Goal: Book appointment/travel/reservation

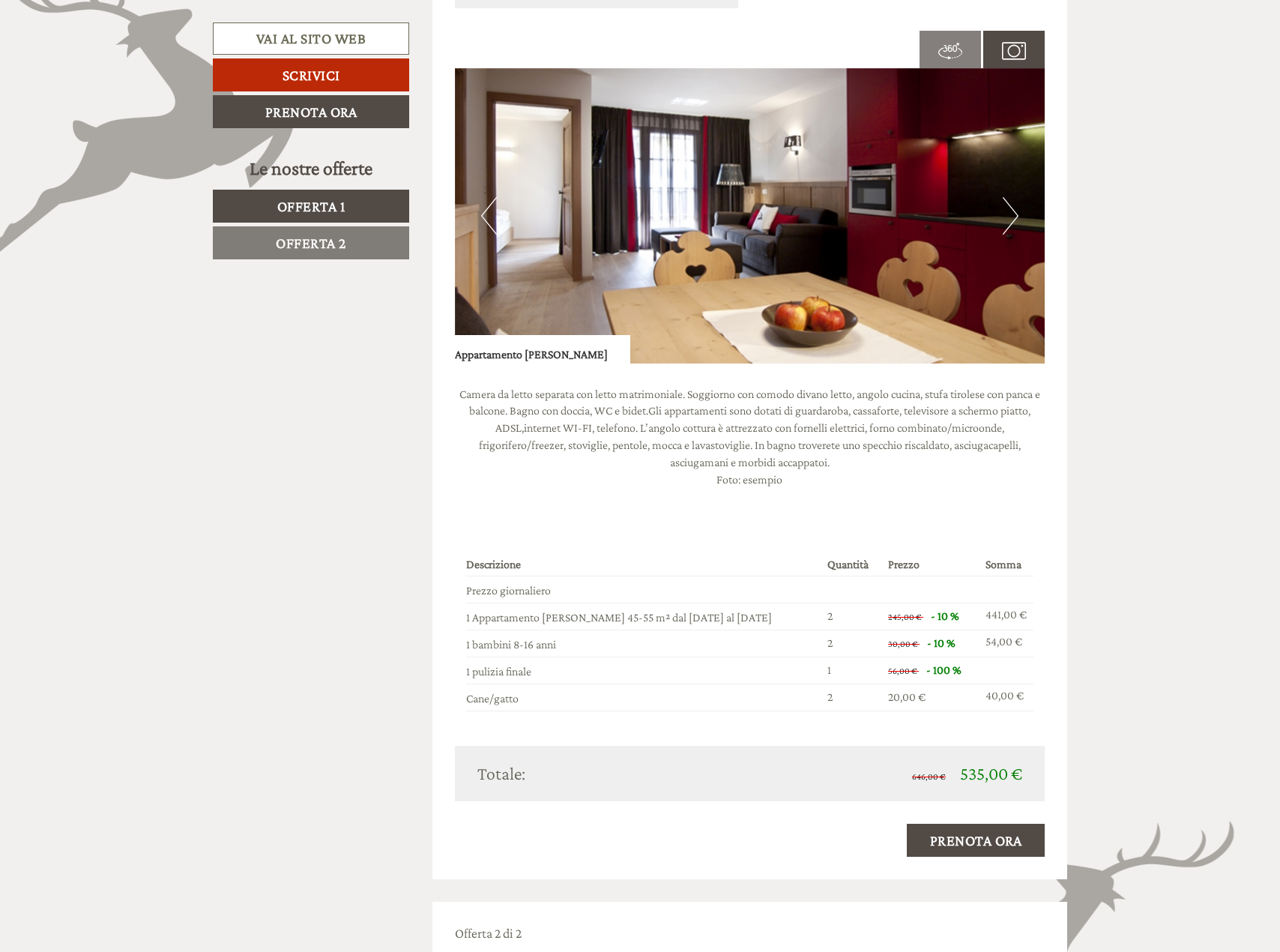
scroll to position [898, 0]
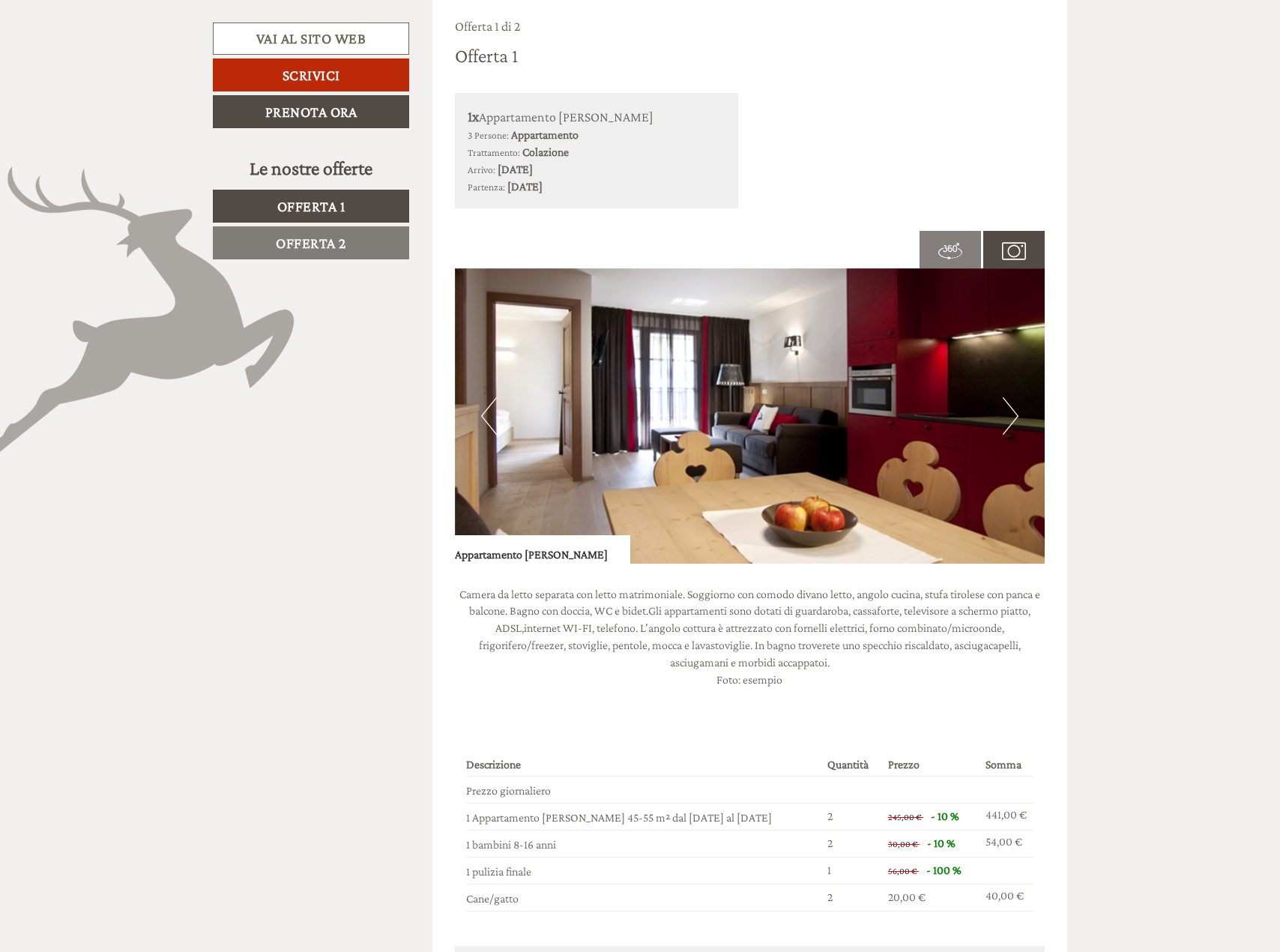
click at [1013, 415] on button "Next" at bounding box center [1011, 415] width 15 height 38
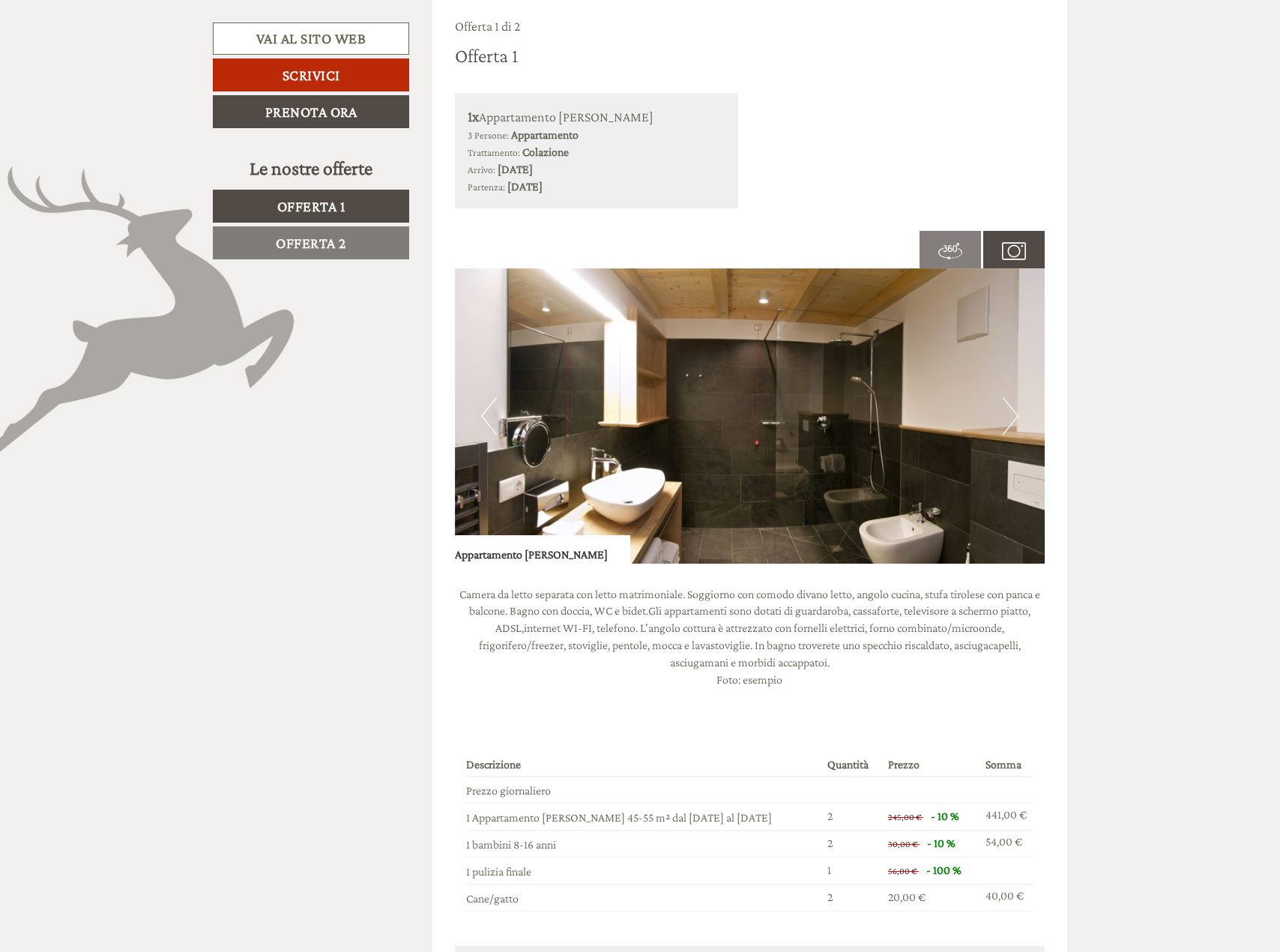
click at [1013, 415] on button "Next" at bounding box center [1011, 415] width 15 height 38
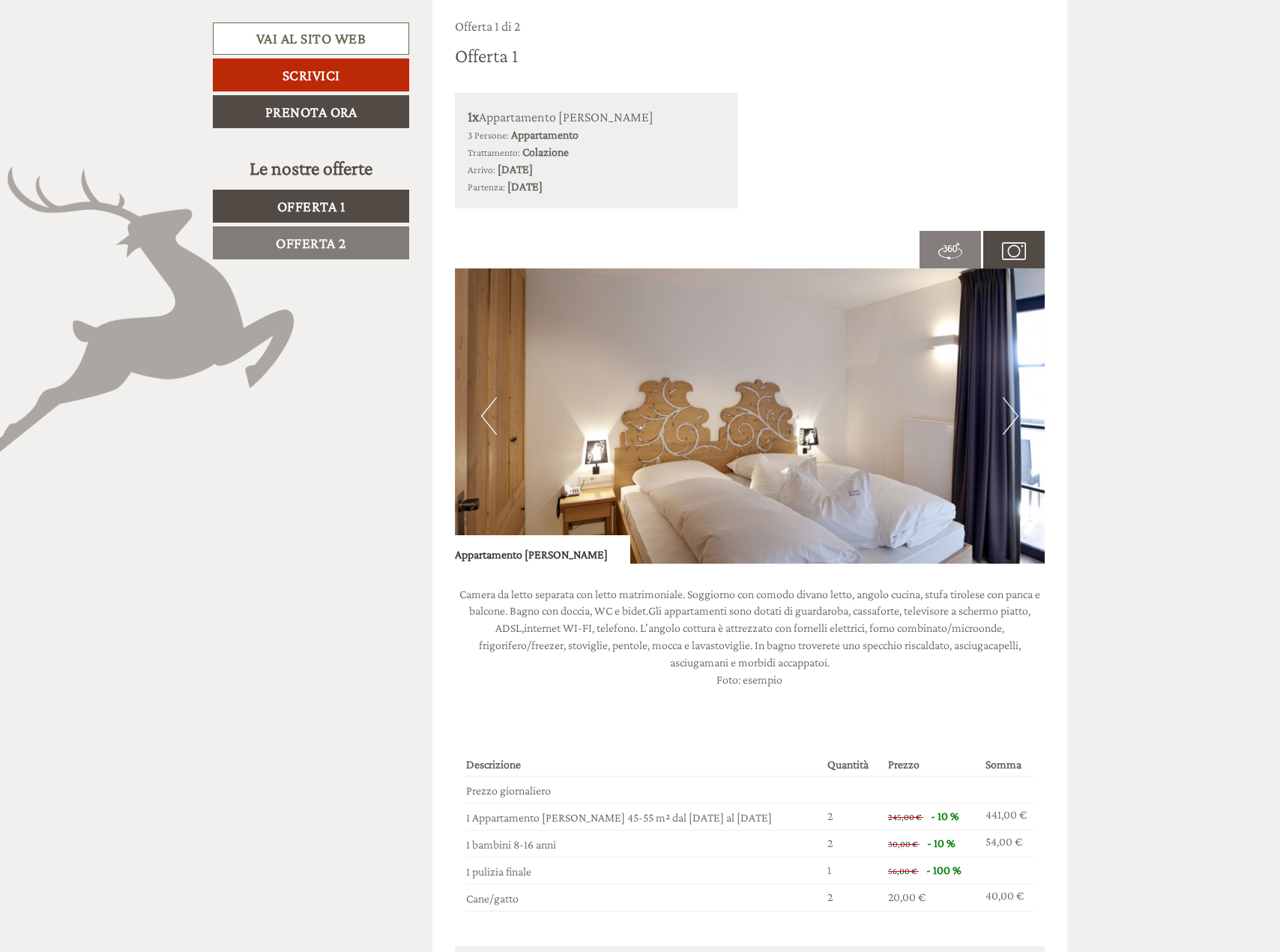
click at [1013, 415] on button "Next" at bounding box center [1011, 415] width 15 height 38
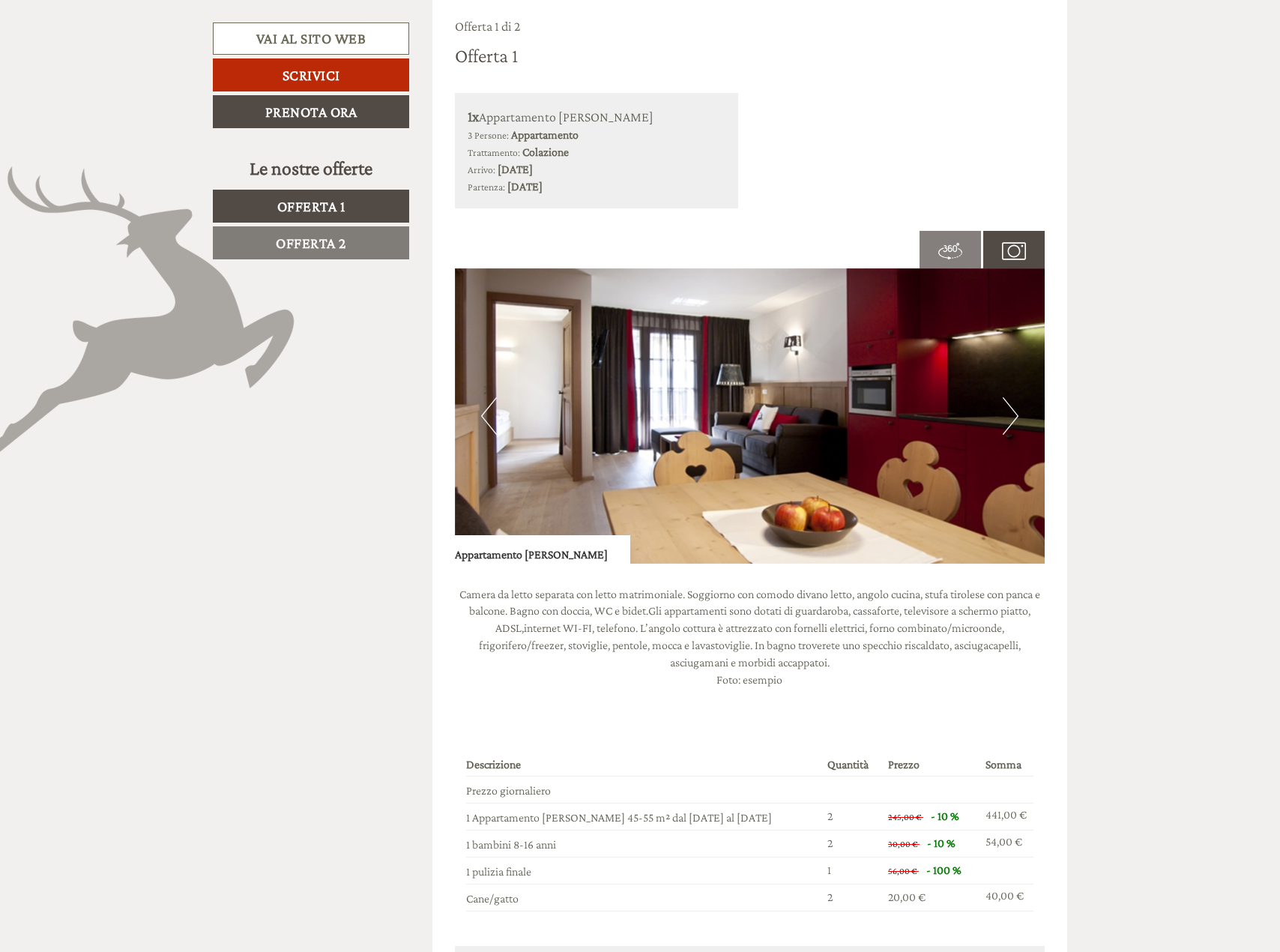
click at [1013, 415] on button "Next" at bounding box center [1011, 415] width 15 height 38
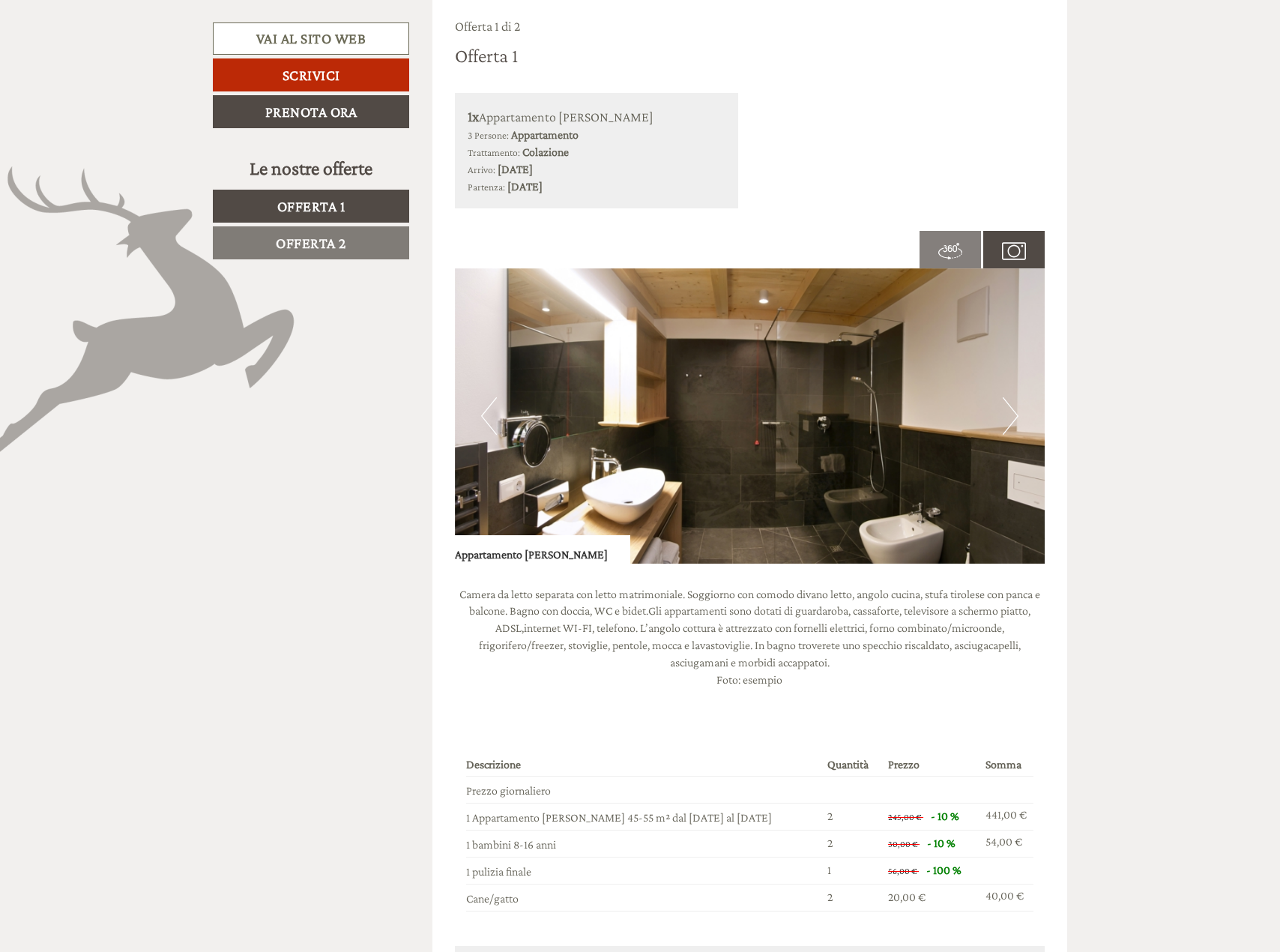
click at [1013, 415] on button "Next" at bounding box center [1011, 415] width 15 height 38
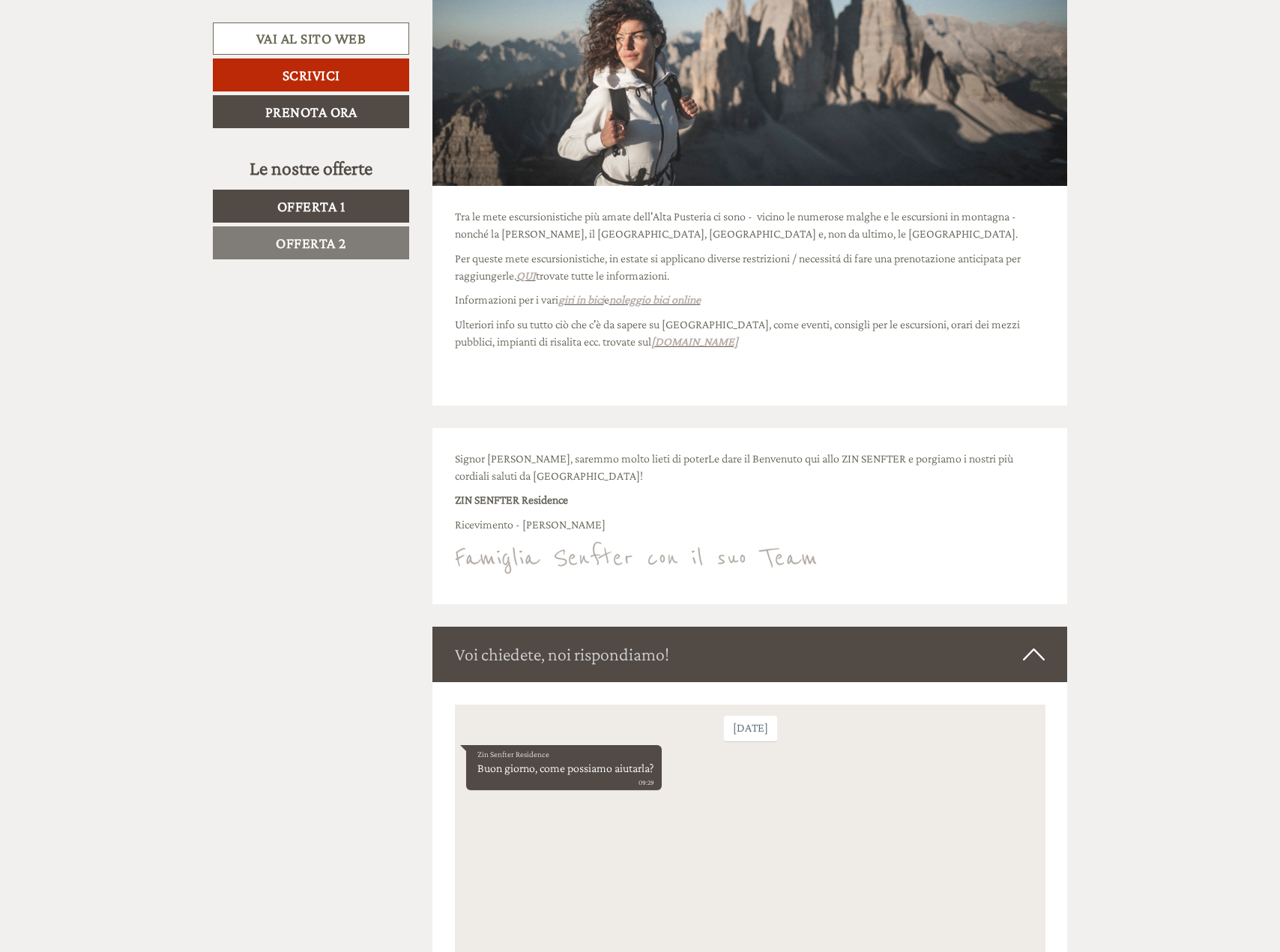
scroll to position [4870, 0]
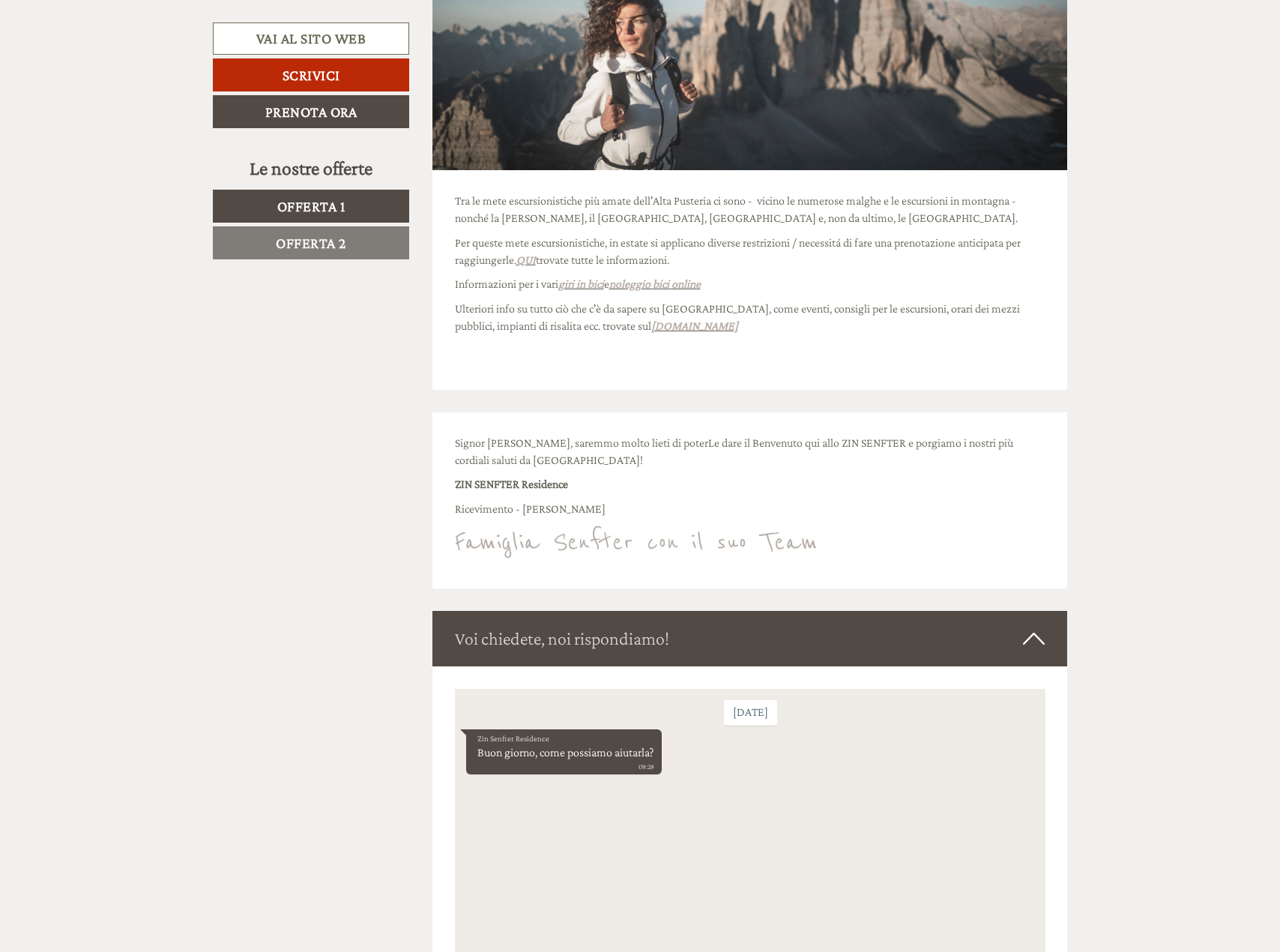
click at [314, 199] on span "Offerta 1" at bounding box center [311, 205] width 68 height 16
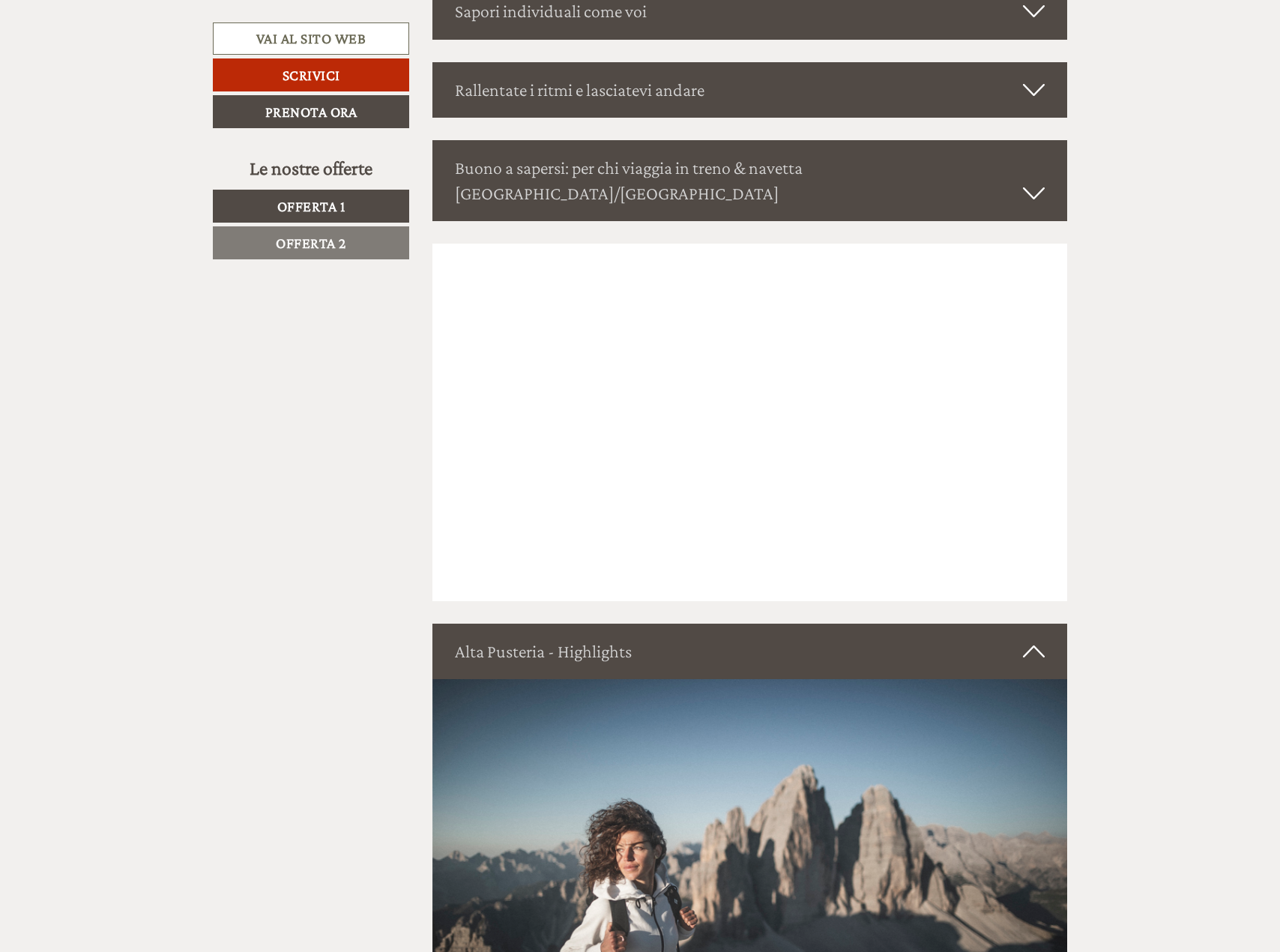
scroll to position [3066, 0]
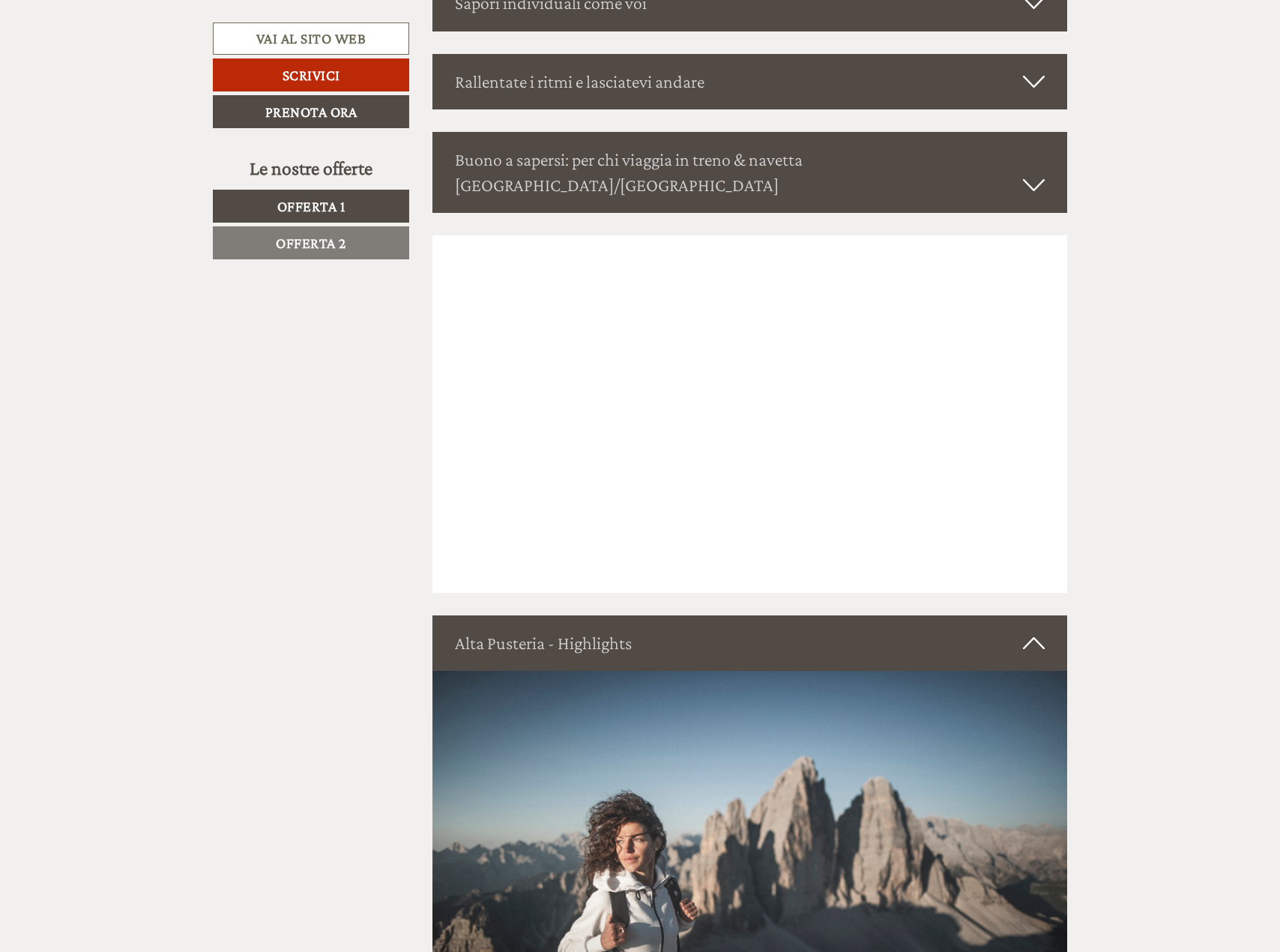
click at [303, 243] on span "Offerta 2" at bounding box center [311, 242] width 71 height 16
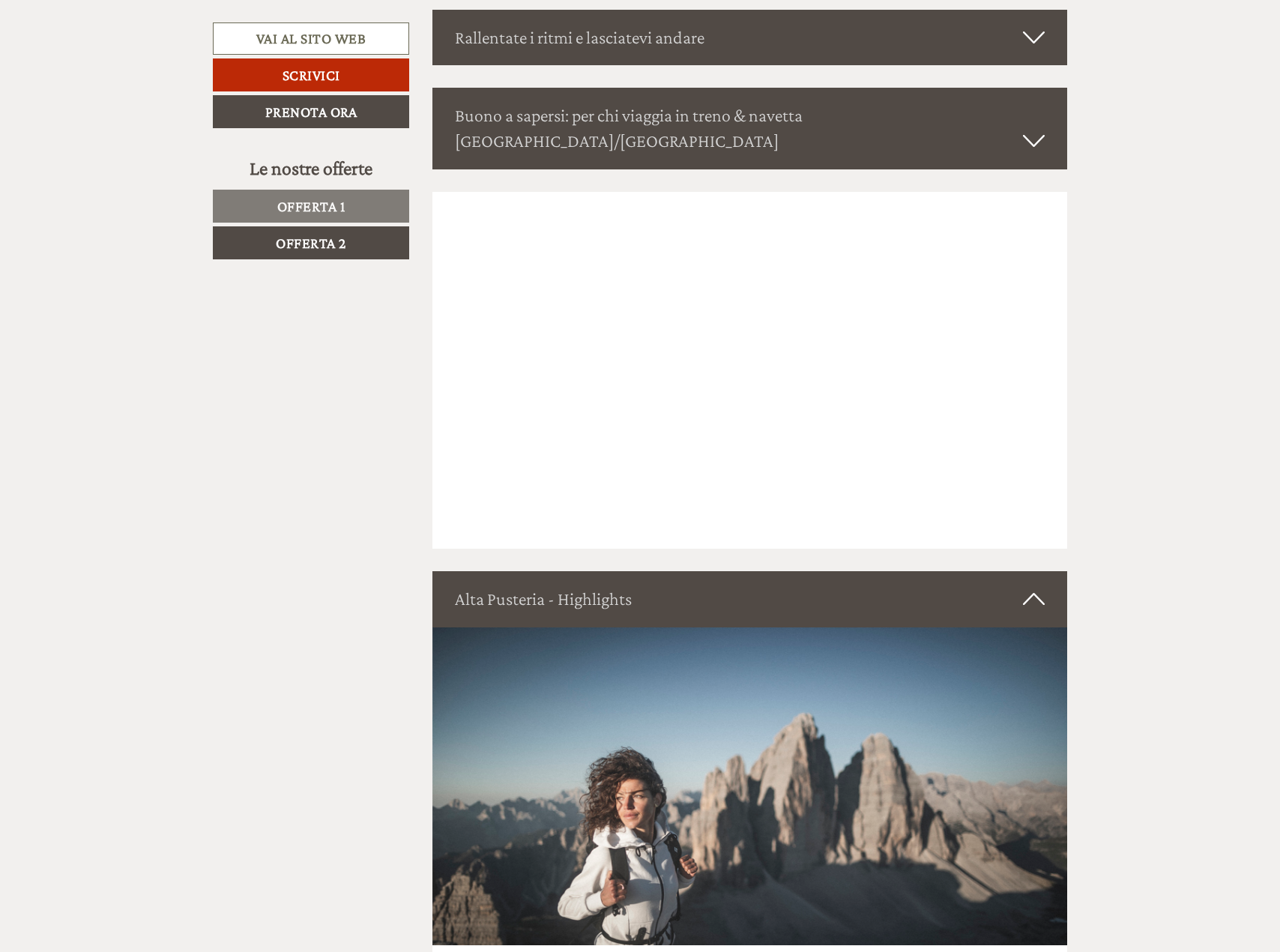
scroll to position [893, 0]
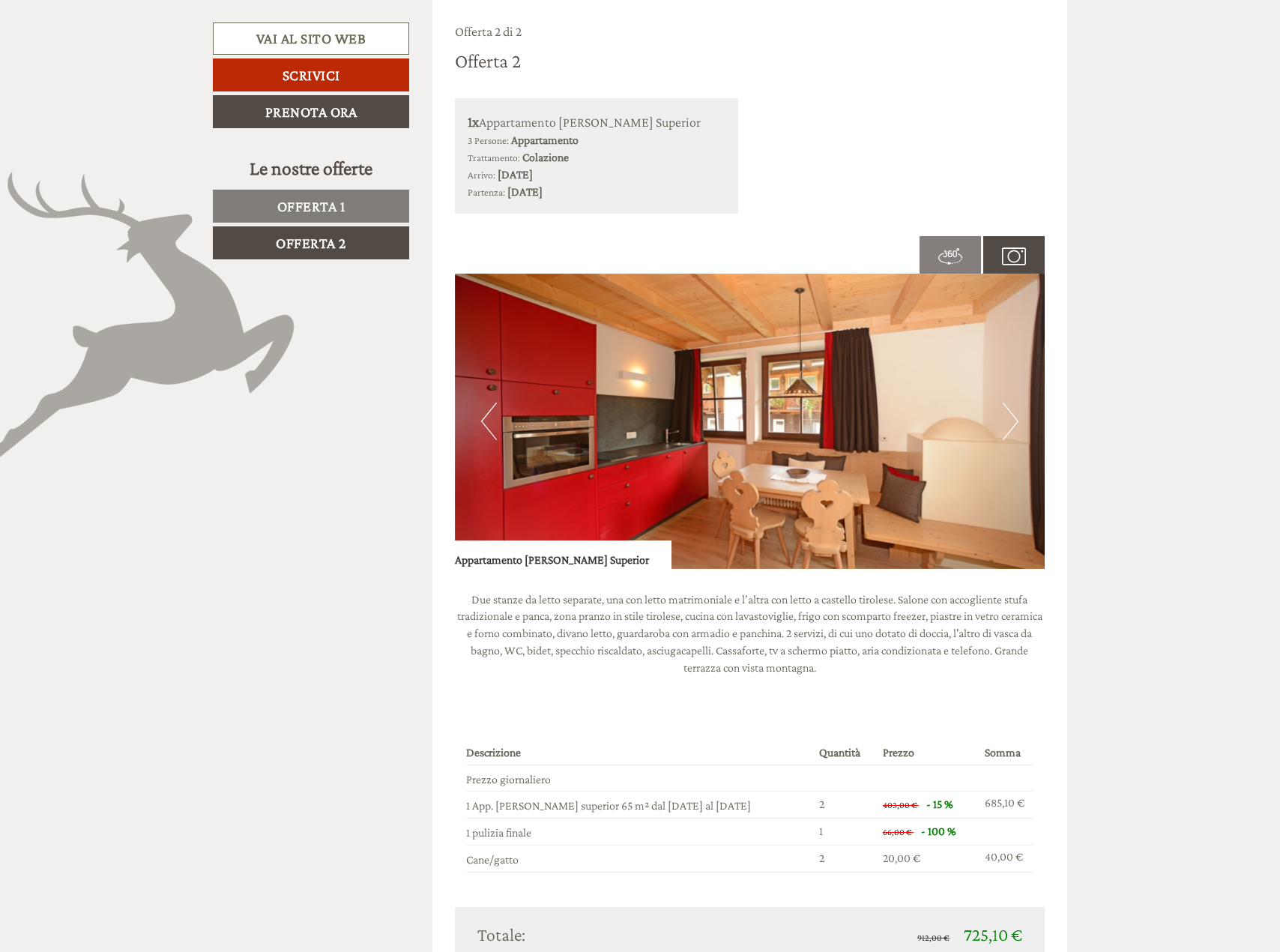
click at [298, 200] on span "Offerta 1" at bounding box center [311, 205] width 68 height 16
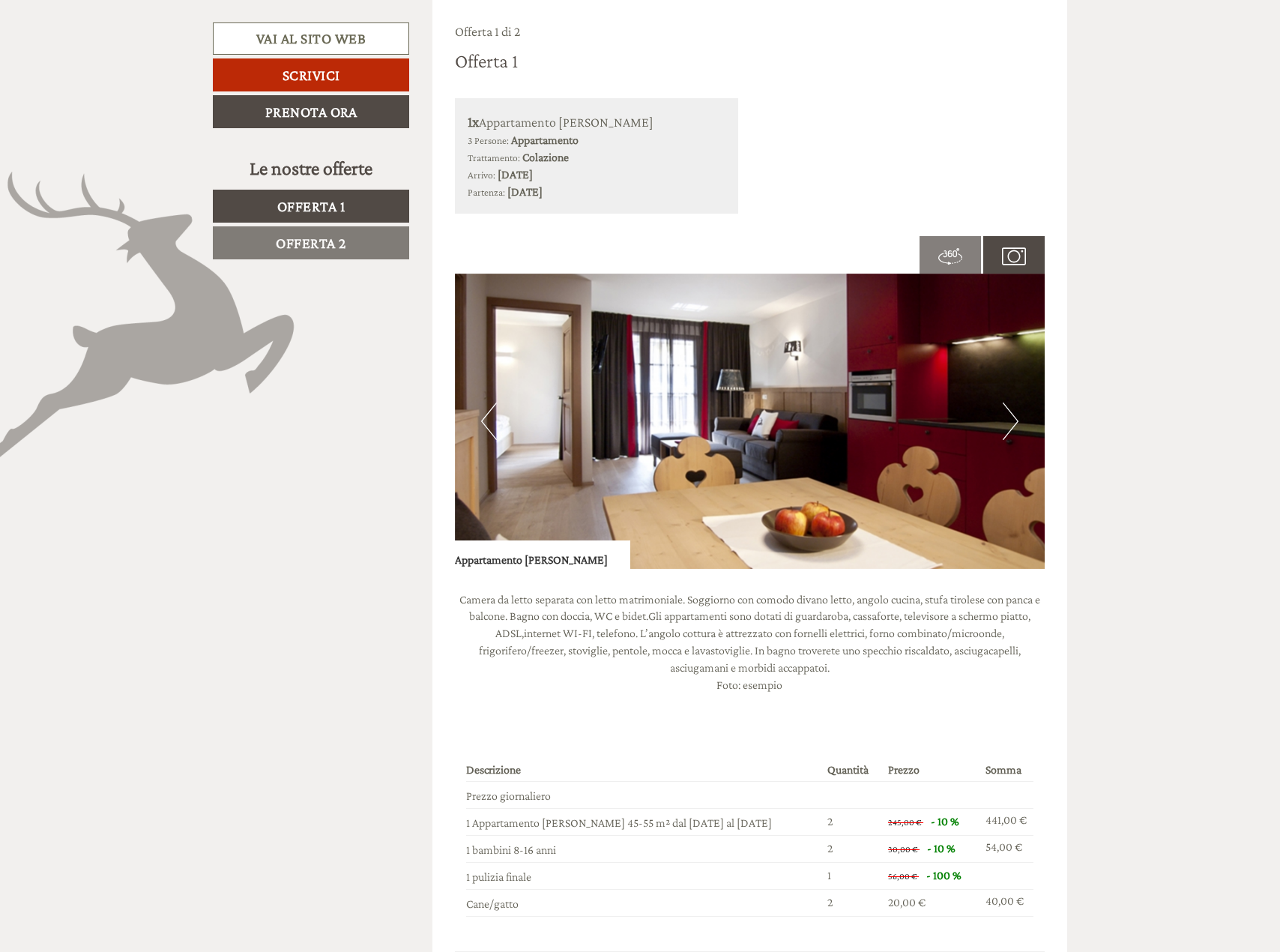
click at [301, 253] on link "Offerta 2" at bounding box center [311, 243] width 197 height 33
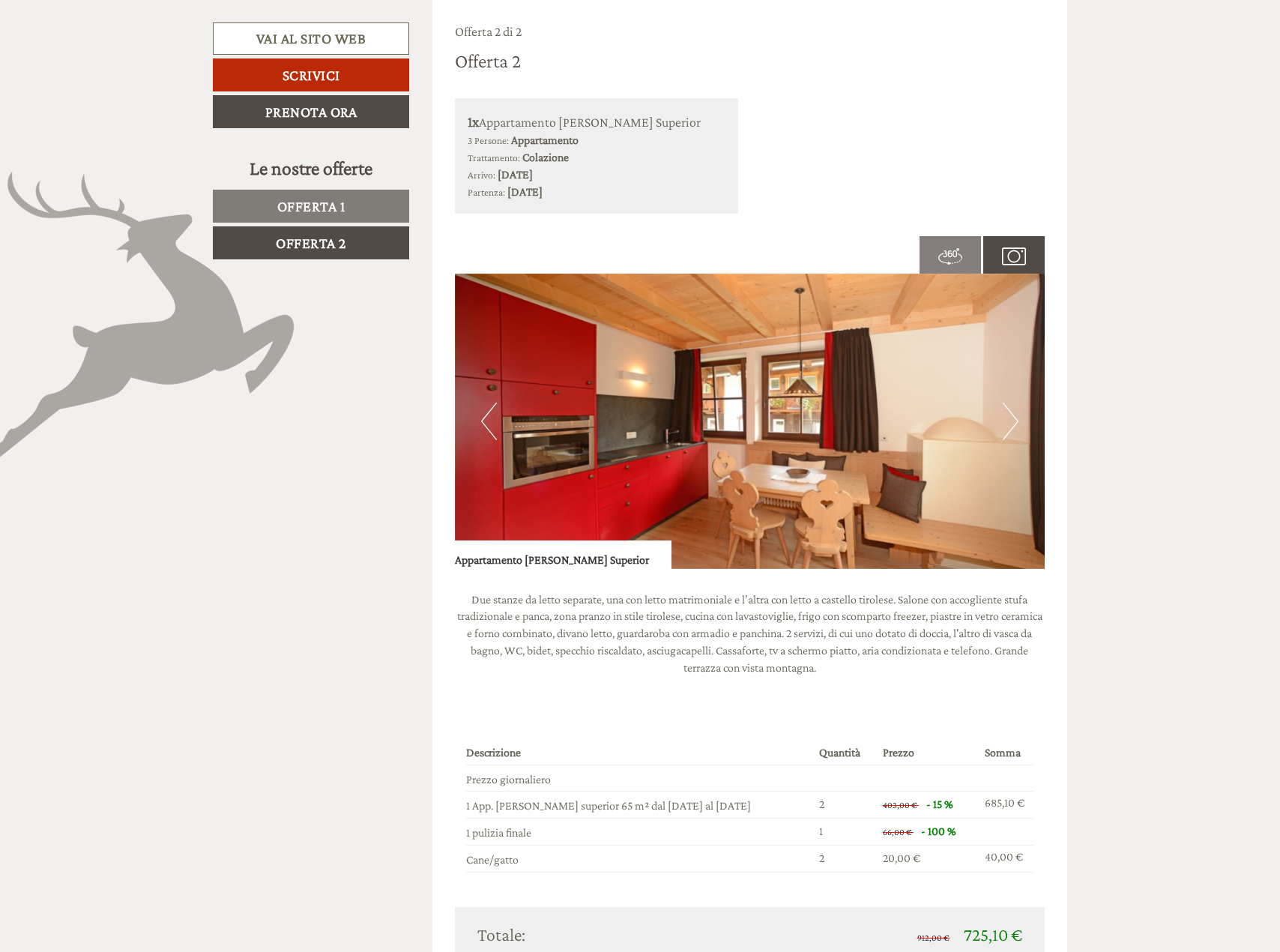
click at [1011, 416] on button "Next" at bounding box center [1011, 421] width 15 height 38
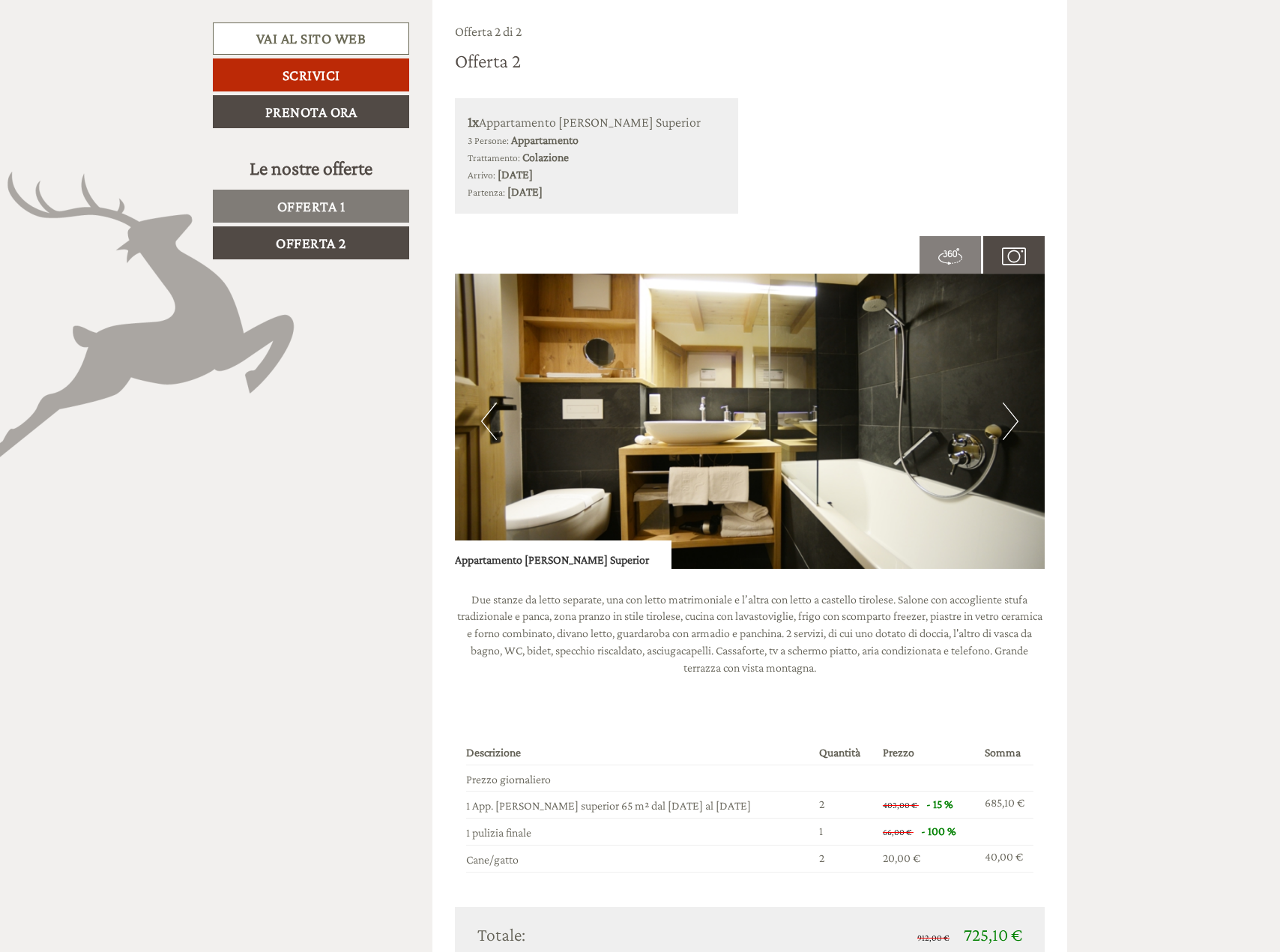
click at [1011, 416] on button "Next" at bounding box center [1011, 421] width 15 height 38
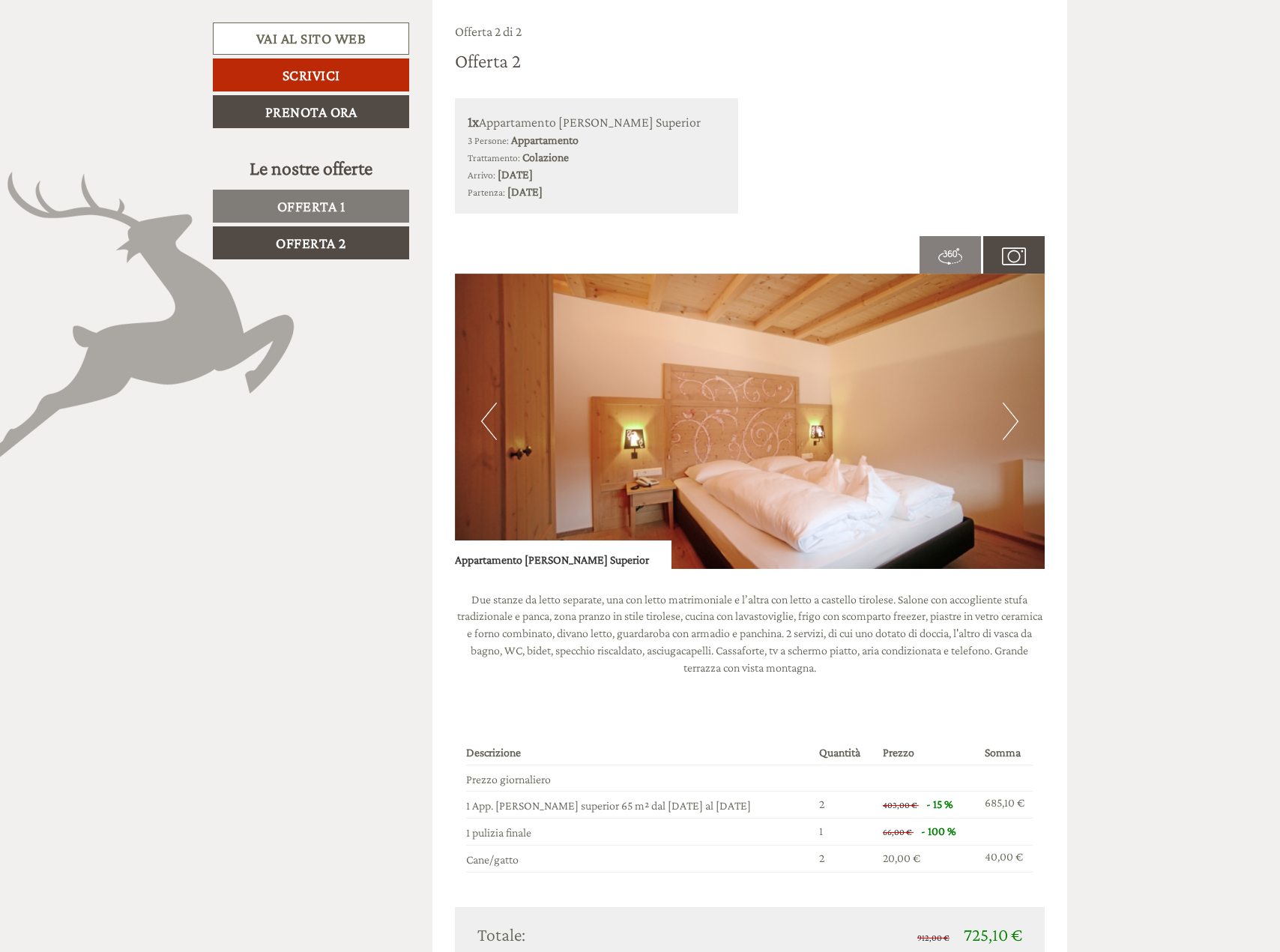
click at [1011, 416] on button "Next" at bounding box center [1011, 421] width 15 height 38
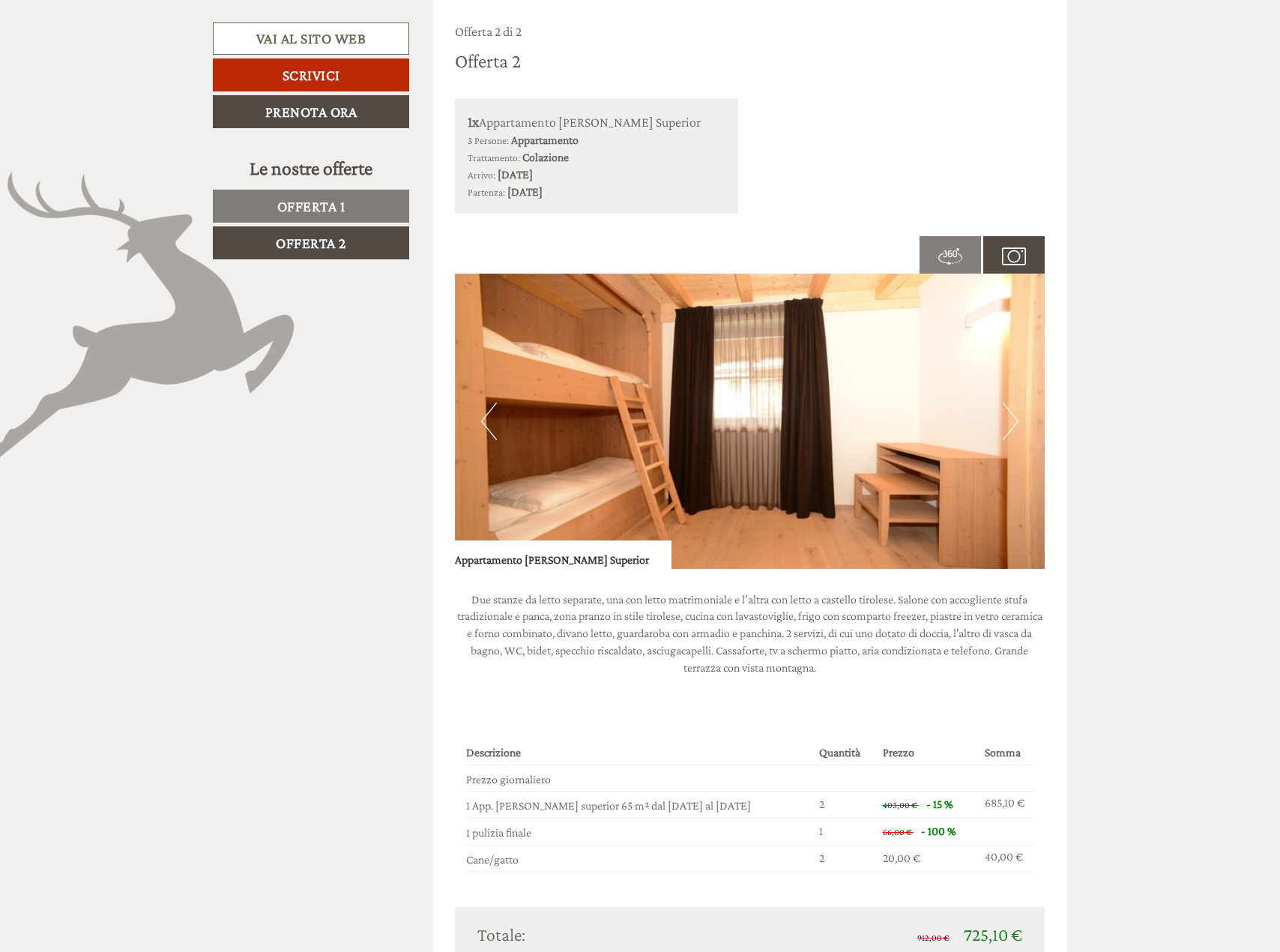
click at [1011, 416] on button "Next" at bounding box center [1011, 421] width 15 height 38
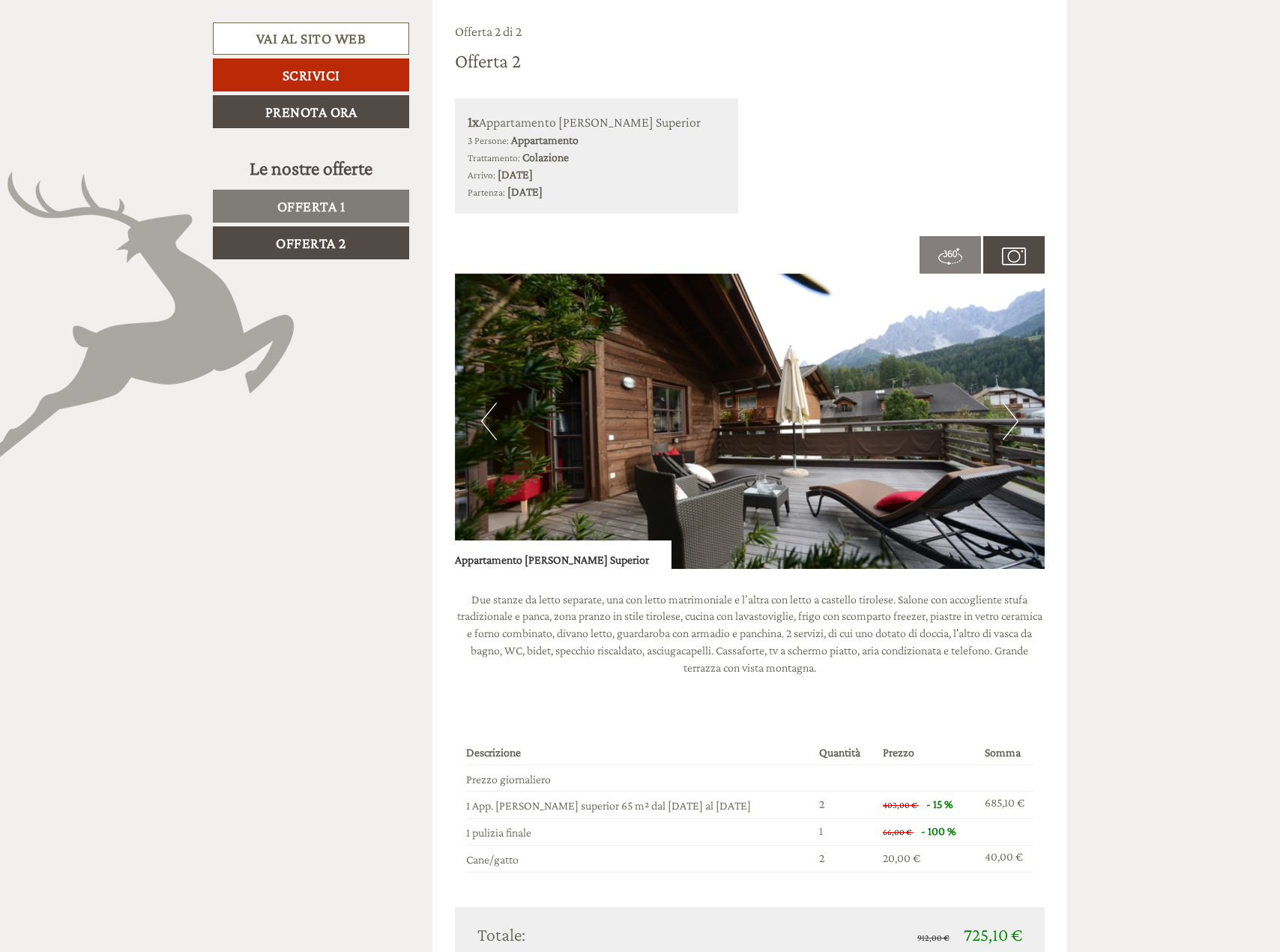
click at [1011, 416] on button "Next" at bounding box center [1011, 421] width 15 height 38
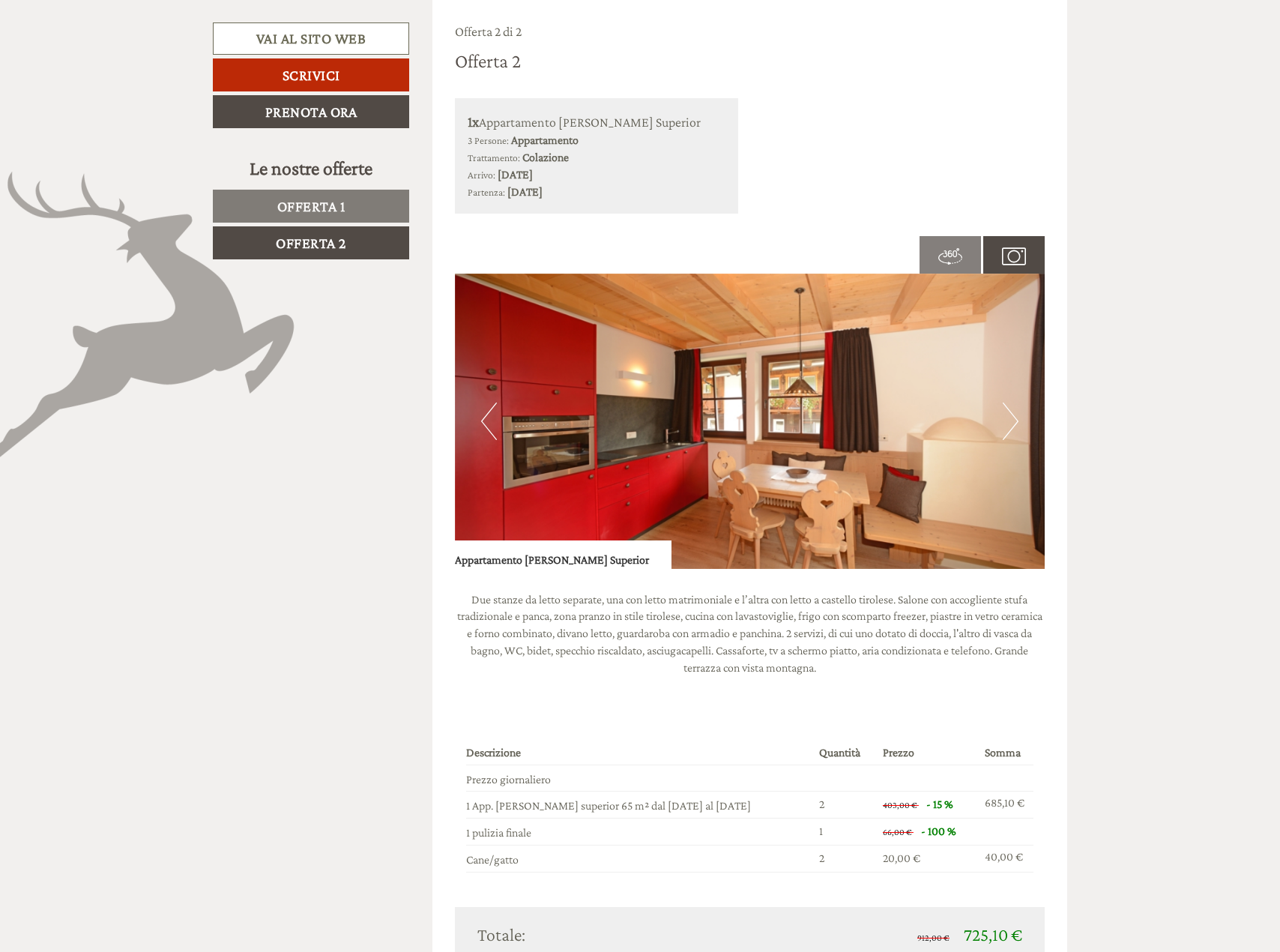
click at [297, 204] on span "Offerta 1" at bounding box center [311, 205] width 68 height 16
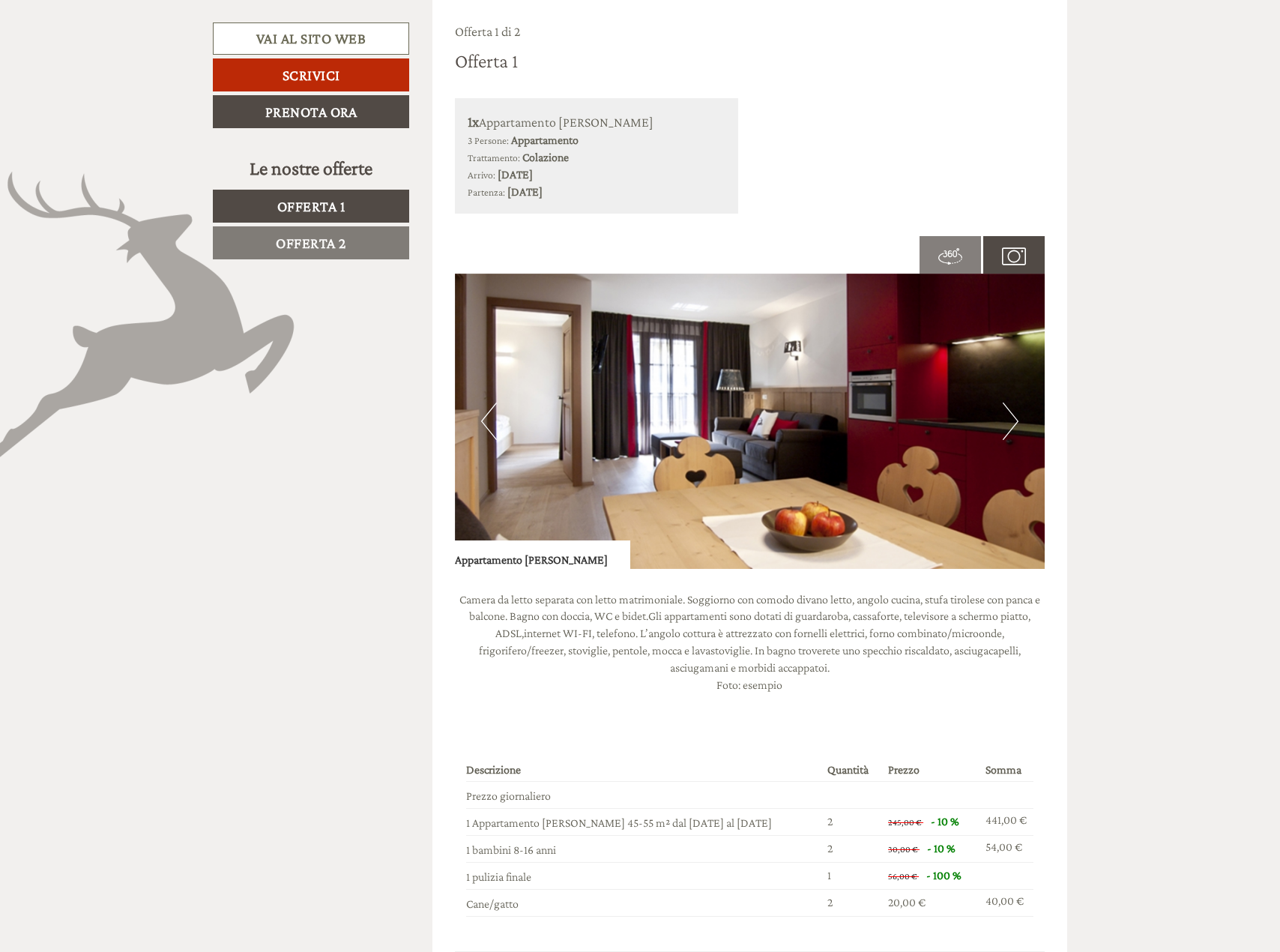
click at [1005, 421] on button "Next" at bounding box center [1011, 421] width 15 height 38
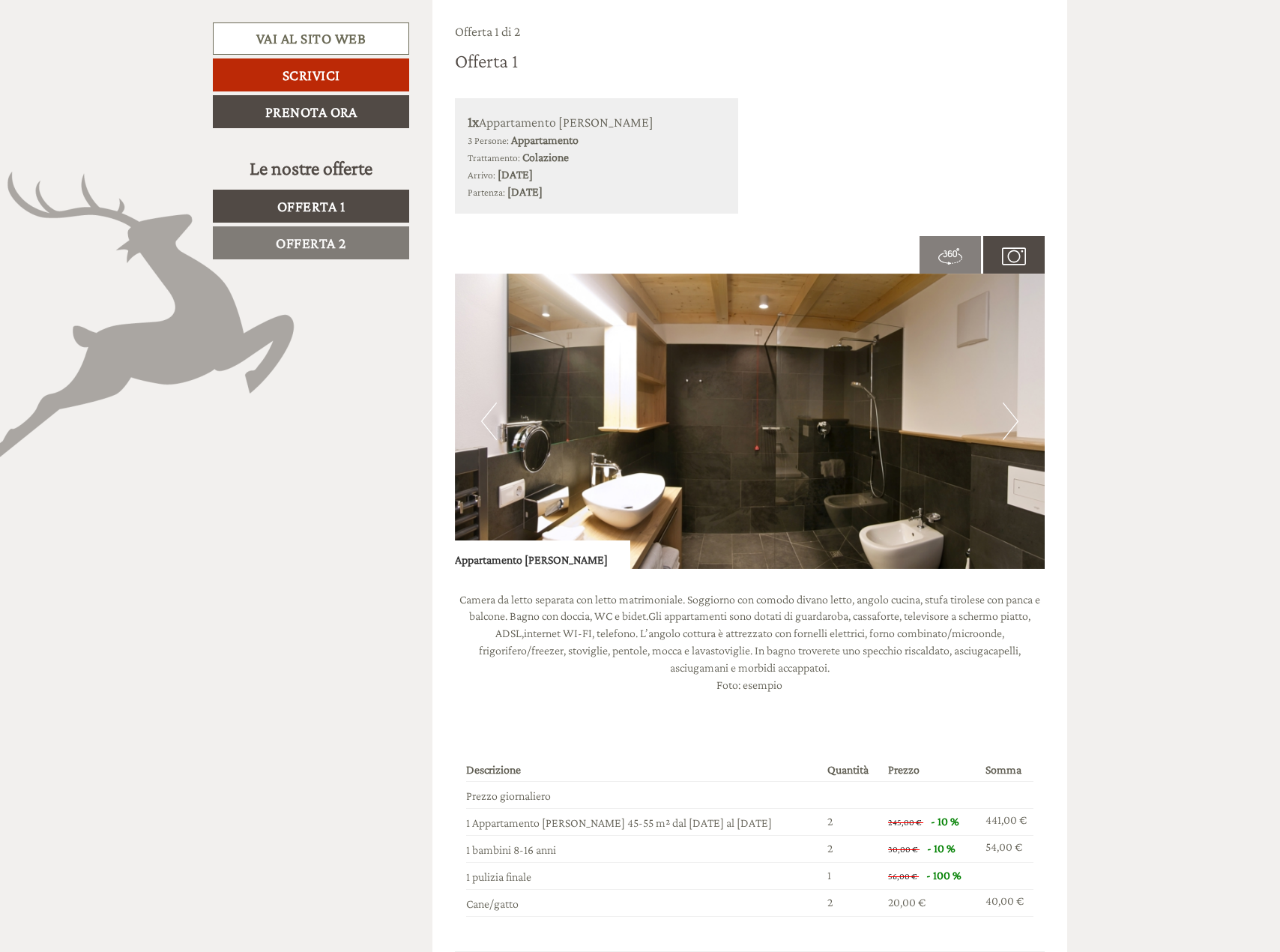
click at [1005, 421] on button "Next" at bounding box center [1011, 421] width 15 height 38
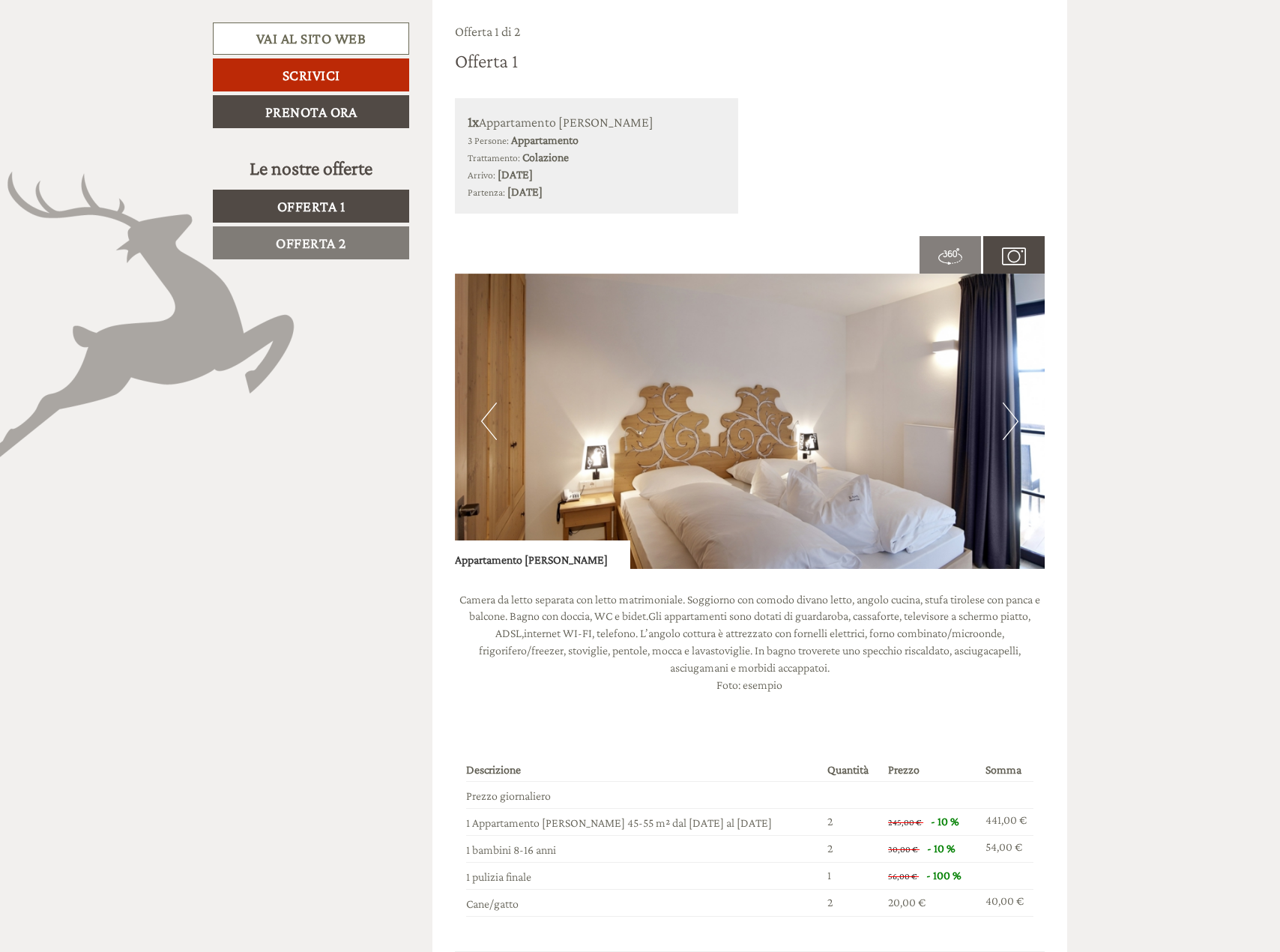
click at [1005, 421] on button "Next" at bounding box center [1011, 421] width 15 height 38
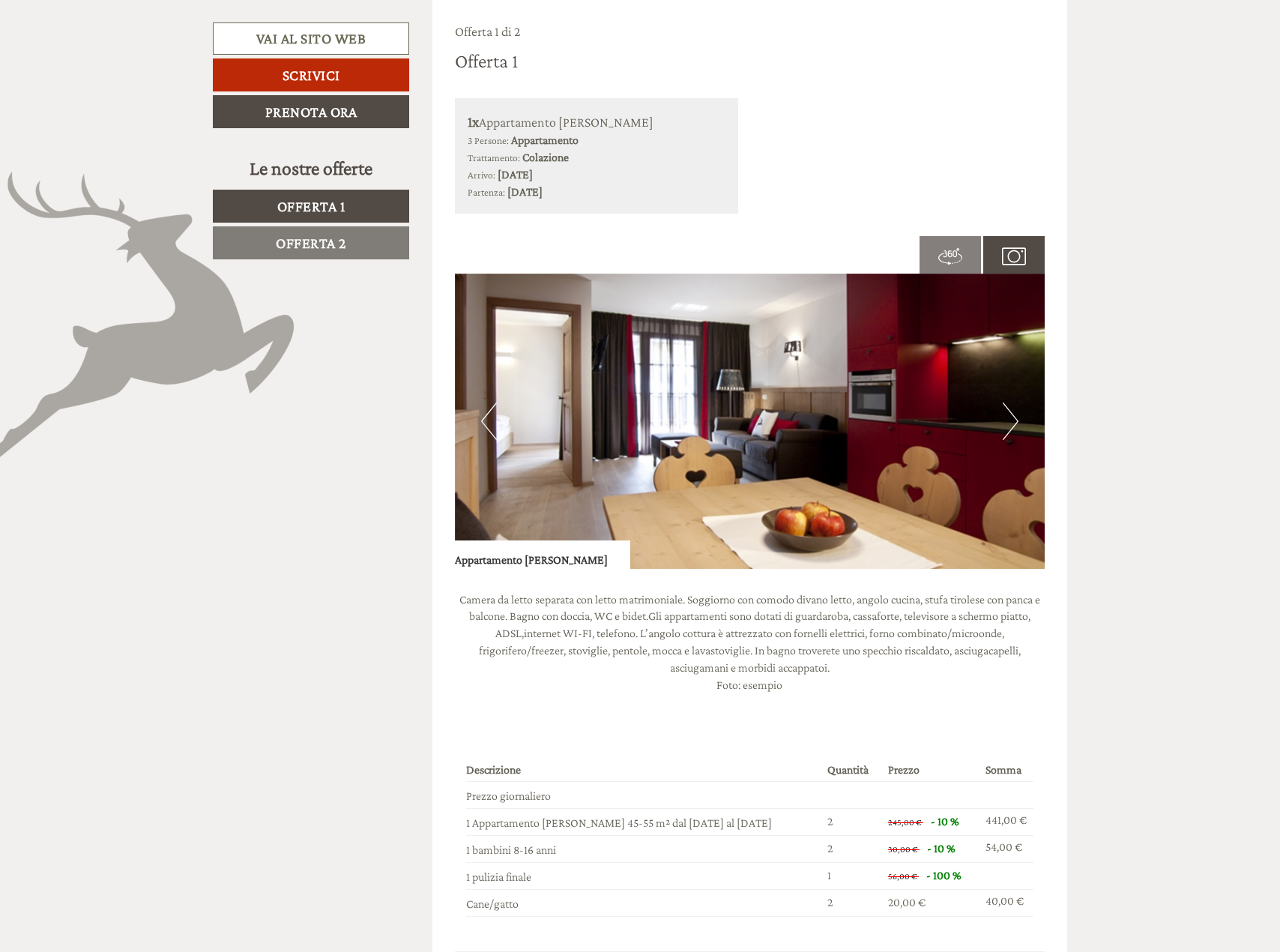
click at [1005, 421] on button "Next" at bounding box center [1011, 421] width 15 height 38
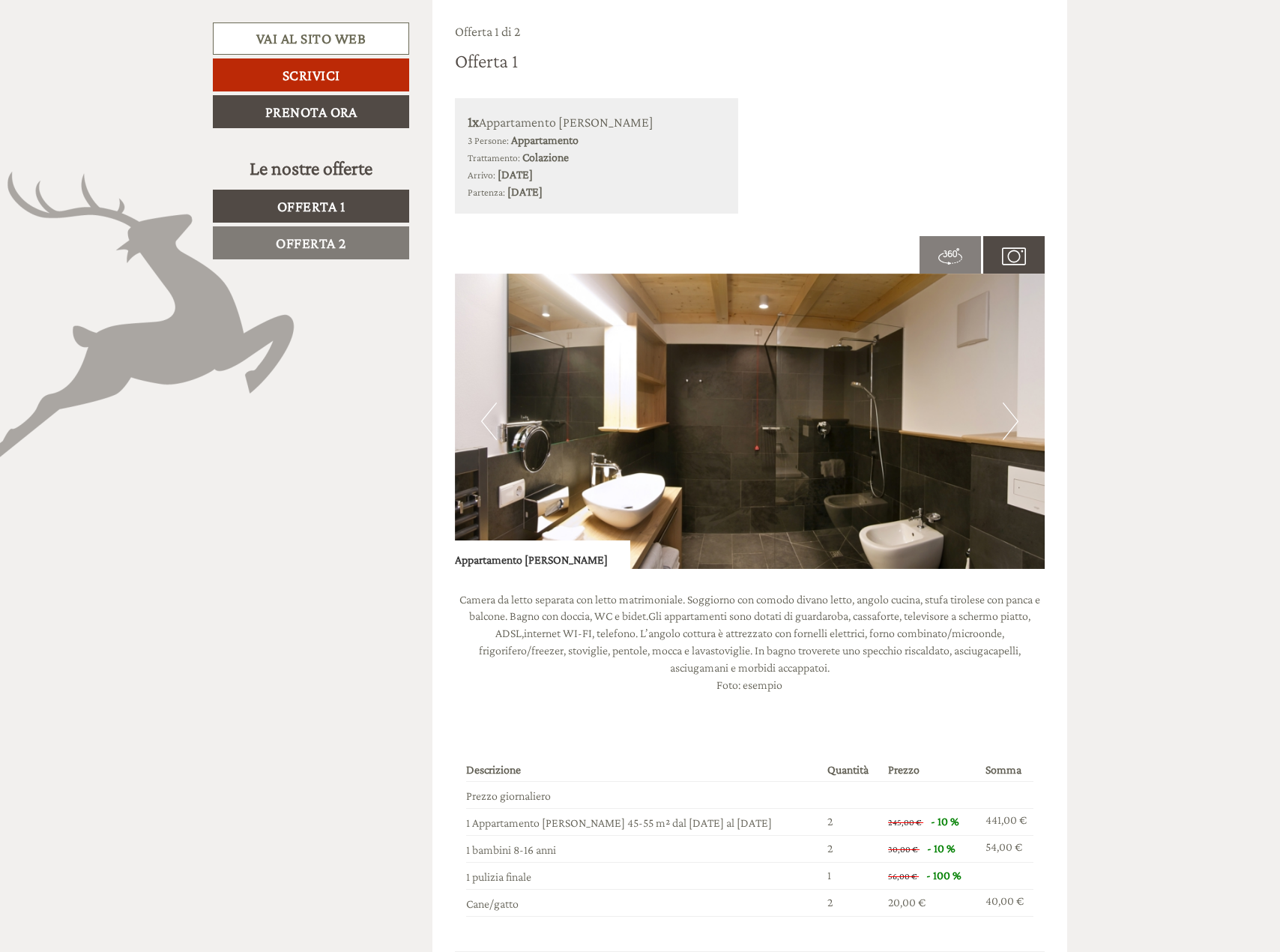
click at [1005, 421] on button "Next" at bounding box center [1011, 421] width 15 height 38
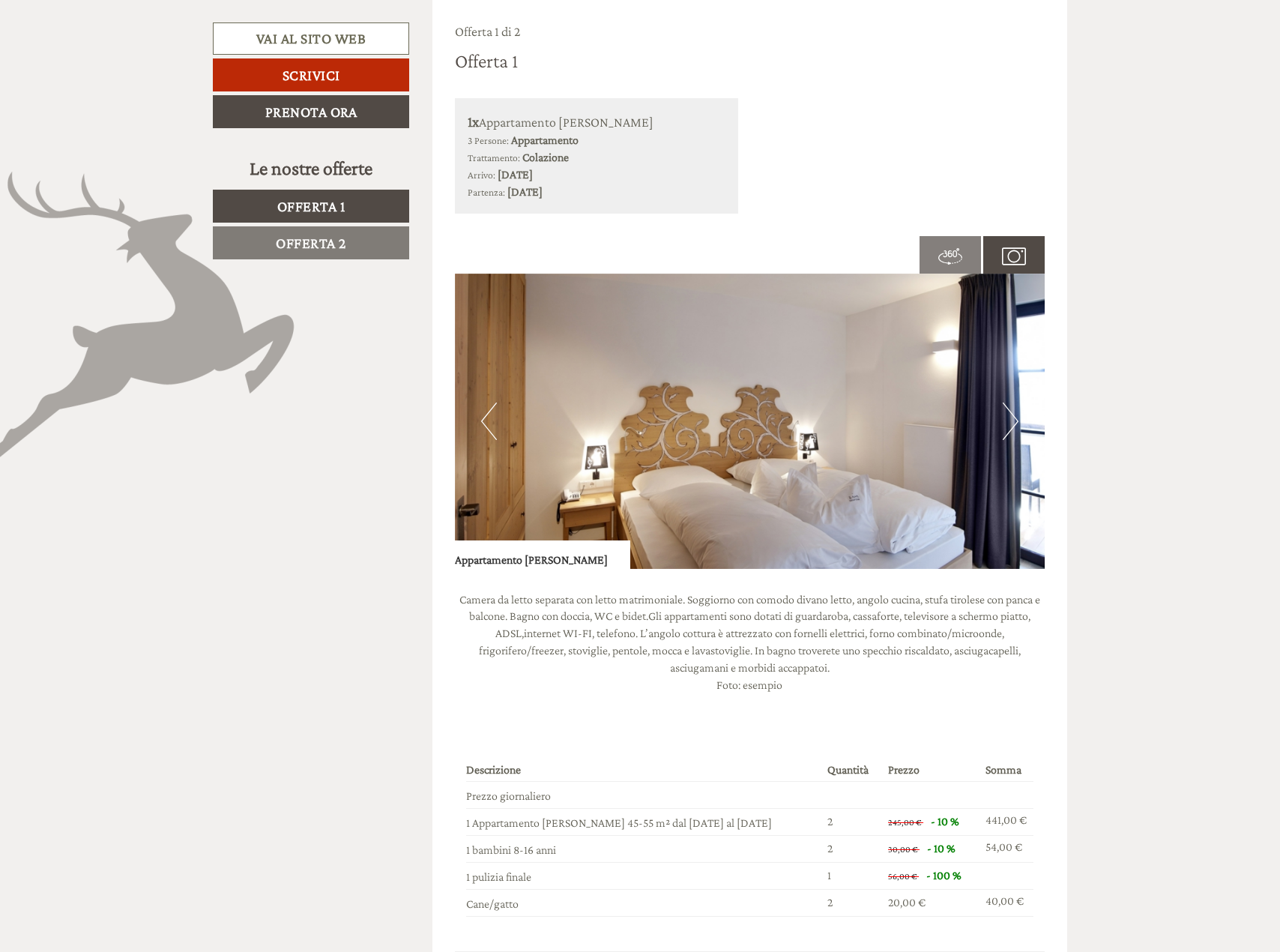
click at [1005, 421] on button "Next" at bounding box center [1011, 421] width 15 height 38
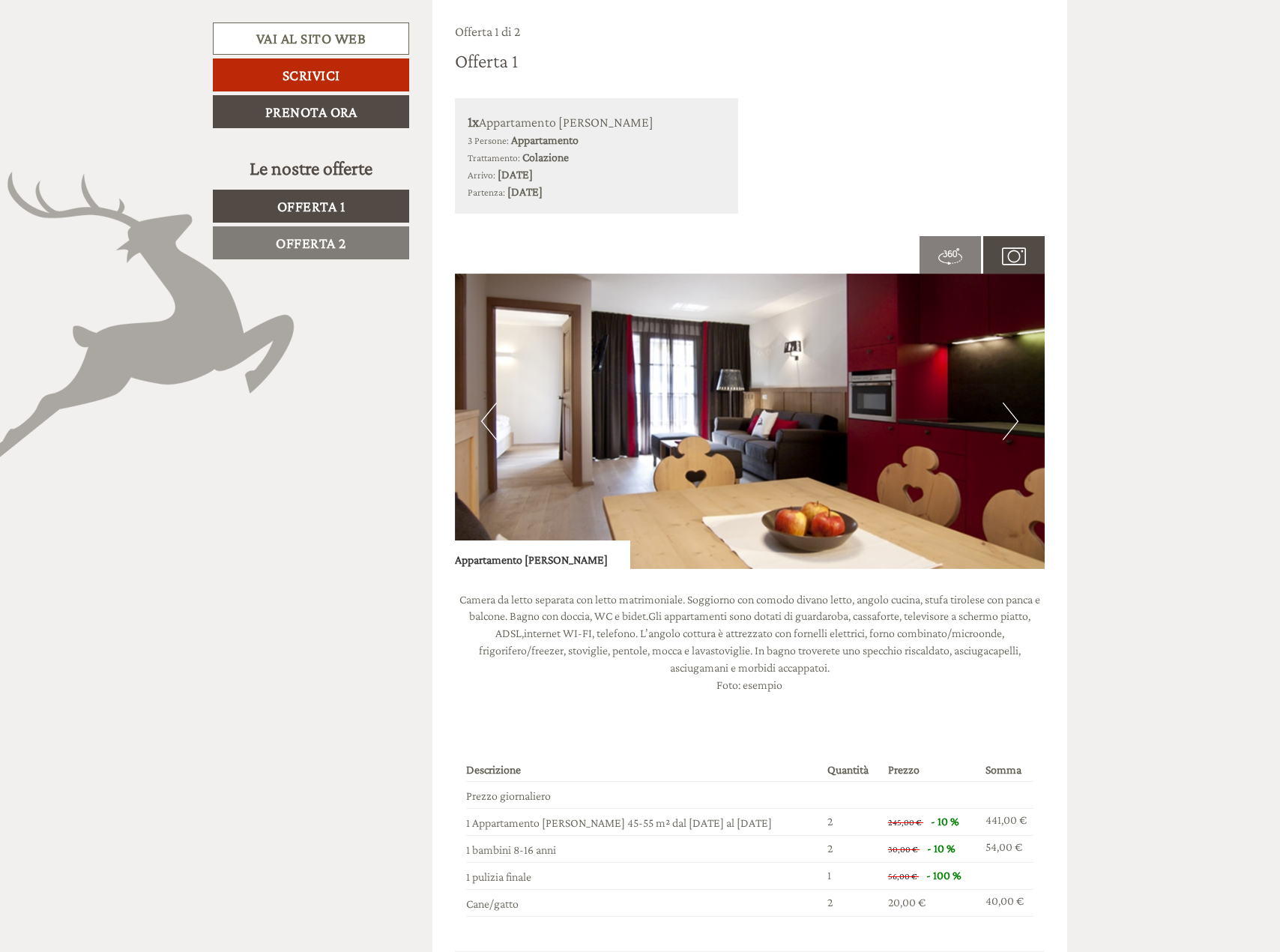
click at [1005, 421] on button "Next" at bounding box center [1011, 421] width 15 height 38
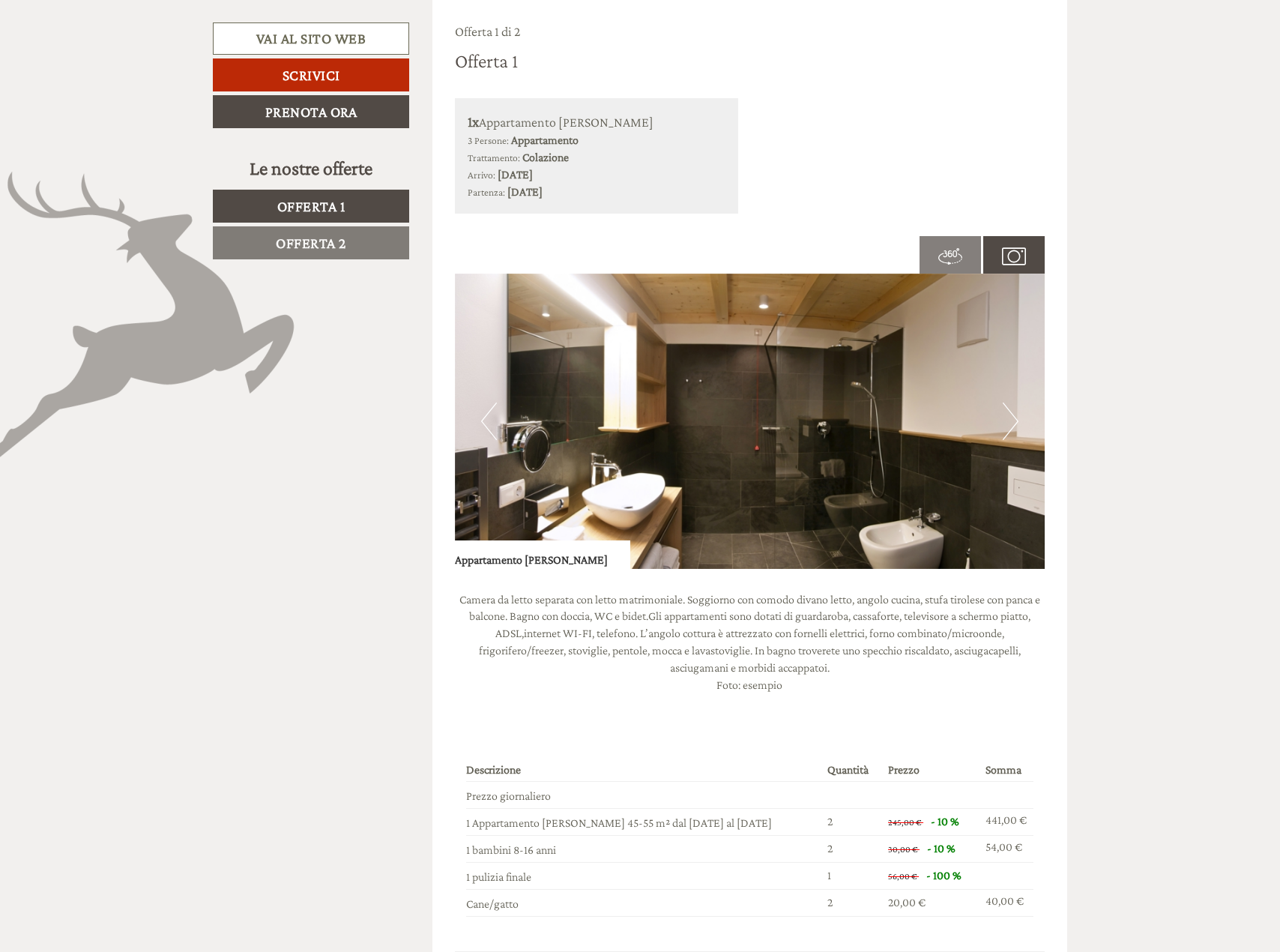
click at [957, 245] on img at bounding box center [950, 256] width 24 height 24
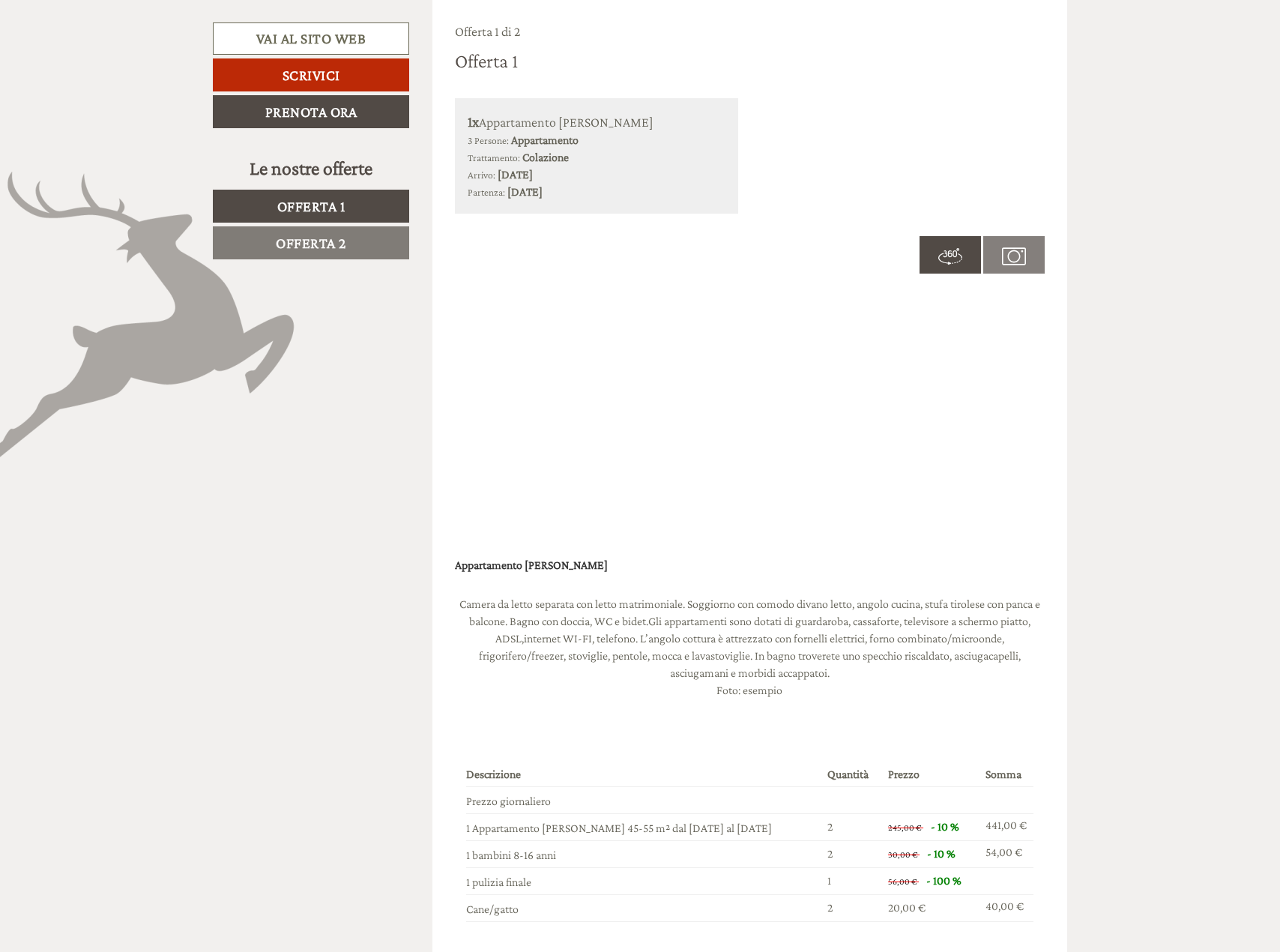
click at [1013, 252] on img at bounding box center [1014, 256] width 24 height 24
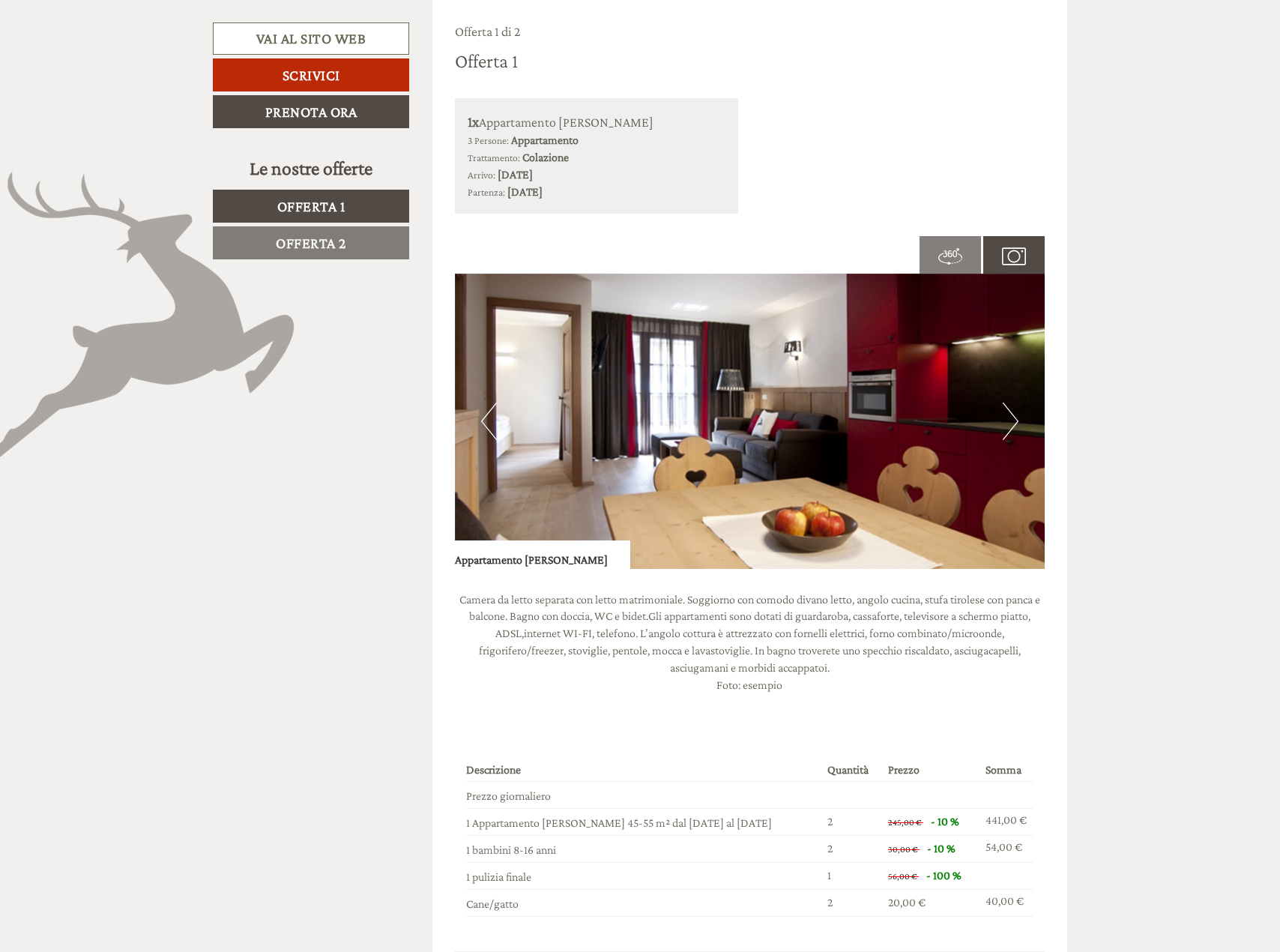
drag, startPoint x: 857, startPoint y: 412, endPoint x: 731, endPoint y: 411, distance: 126.0
click at [731, 411] on img at bounding box center [750, 420] width 591 height 295
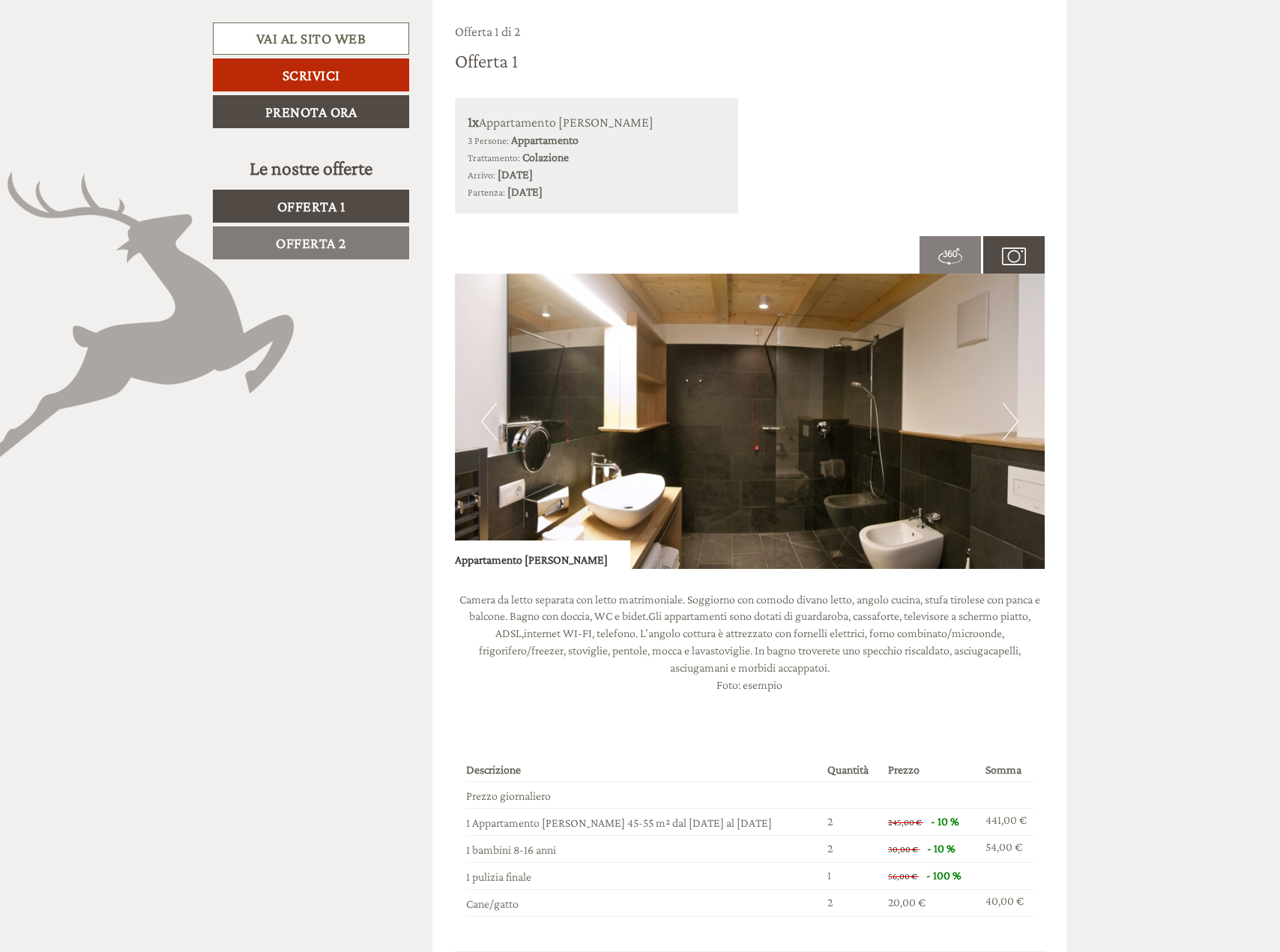
drag, startPoint x: 923, startPoint y: 405, endPoint x: 785, endPoint y: 412, distance: 138.2
click at [787, 412] on img at bounding box center [750, 420] width 591 height 295
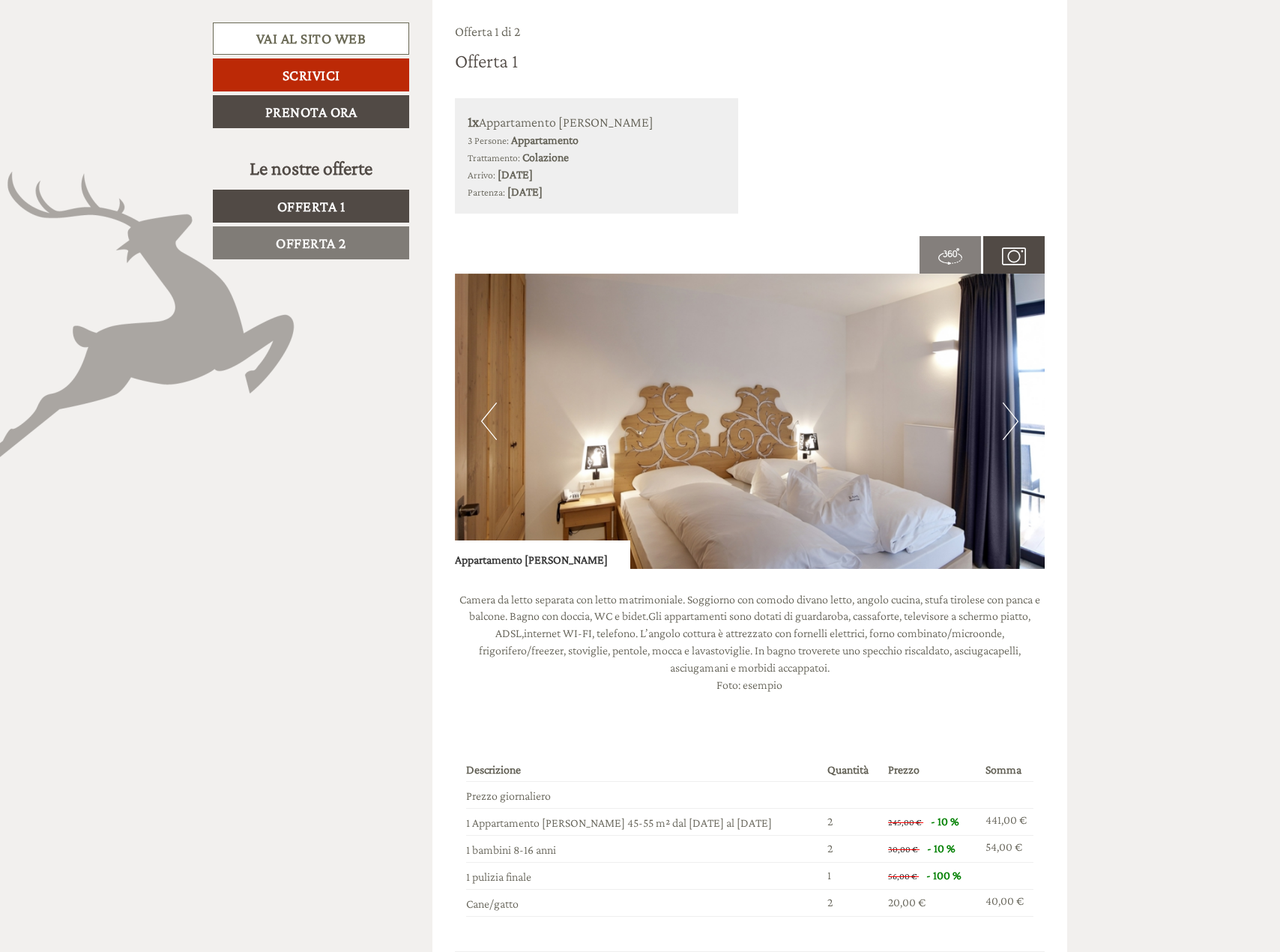
click at [311, 204] on span "Offerta 1" at bounding box center [311, 205] width 68 height 16
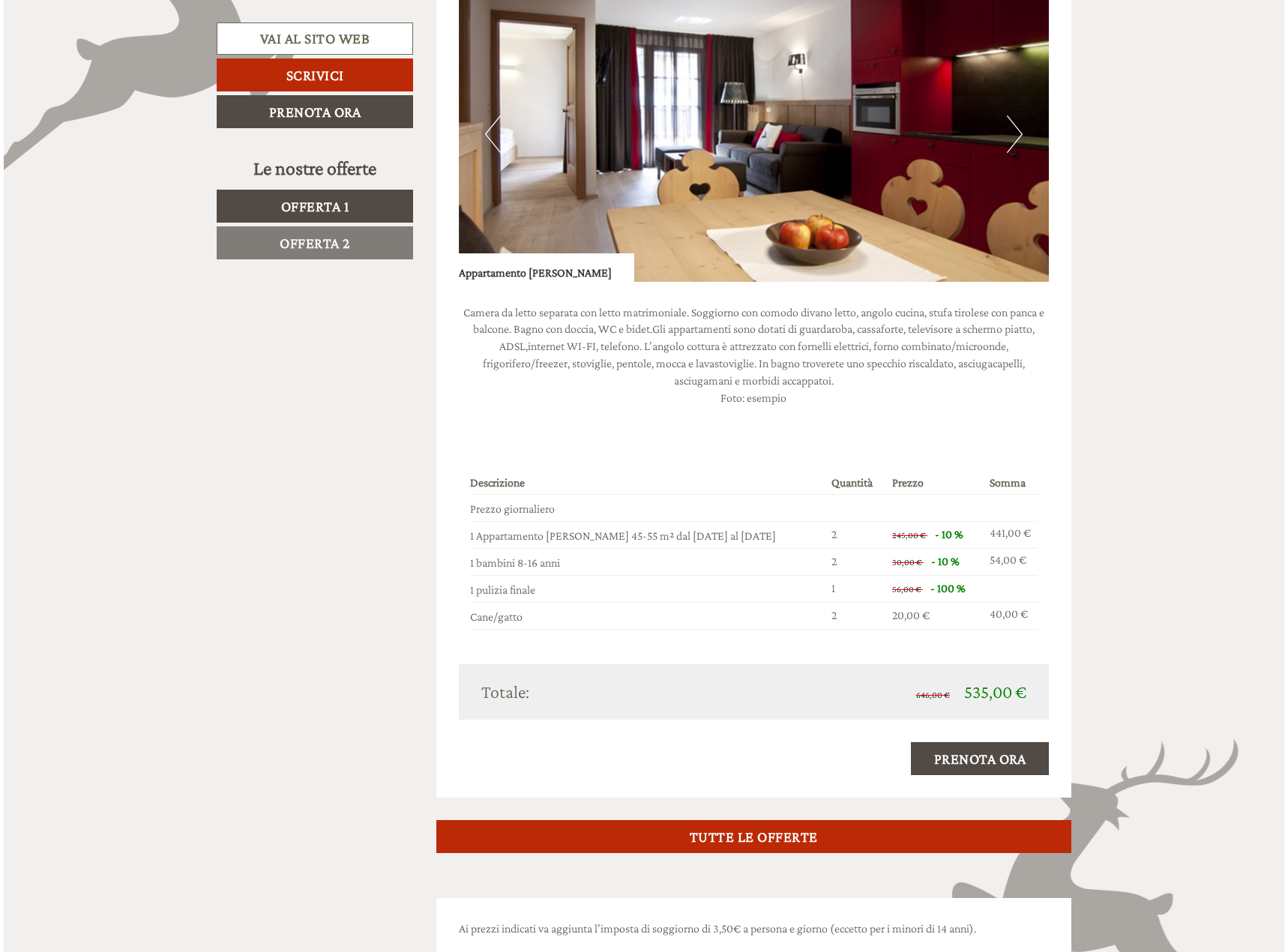
scroll to position [1192, 0]
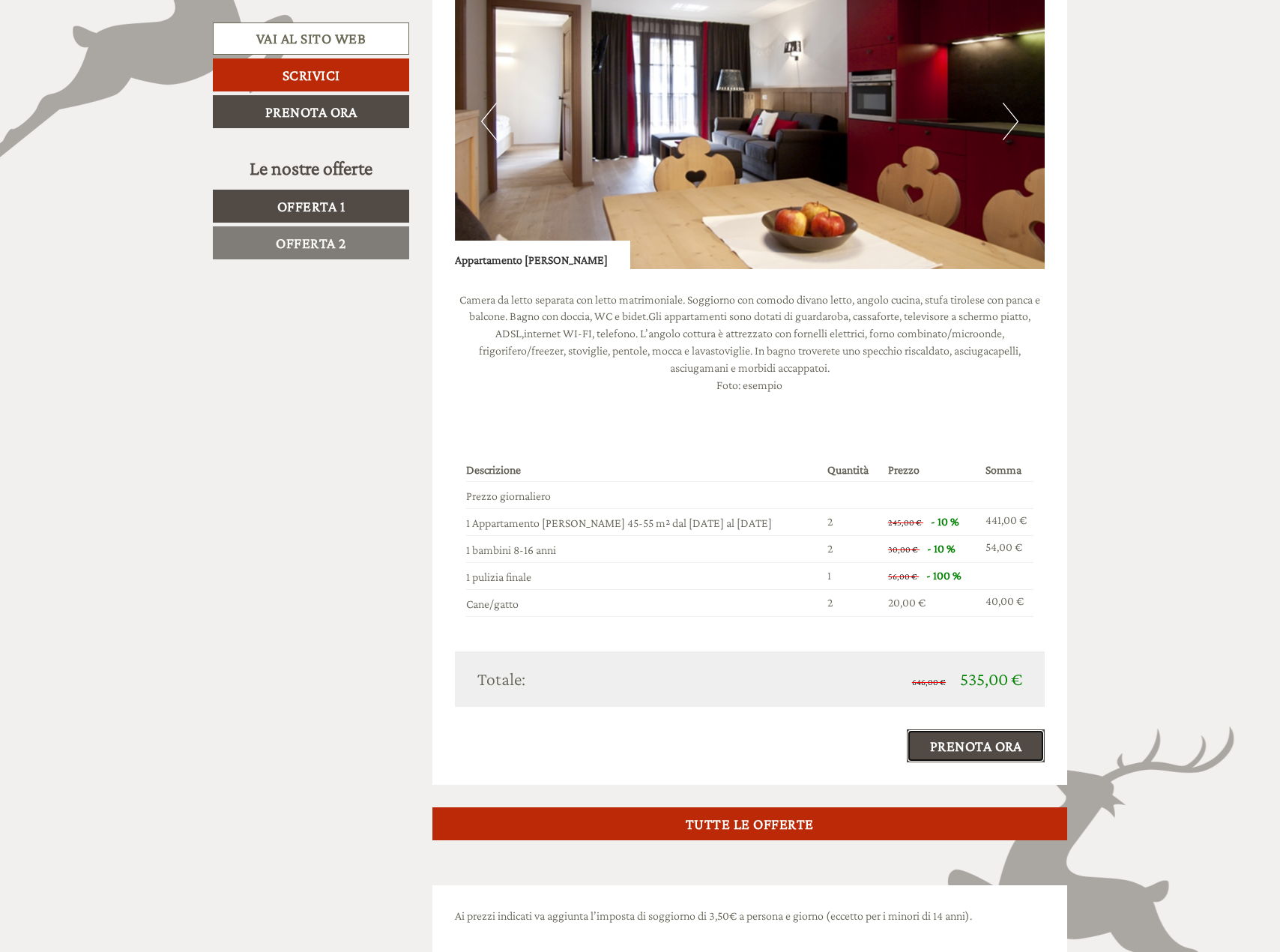
click at [999, 744] on link "Prenota ora" at bounding box center [975, 746] width 138 height 33
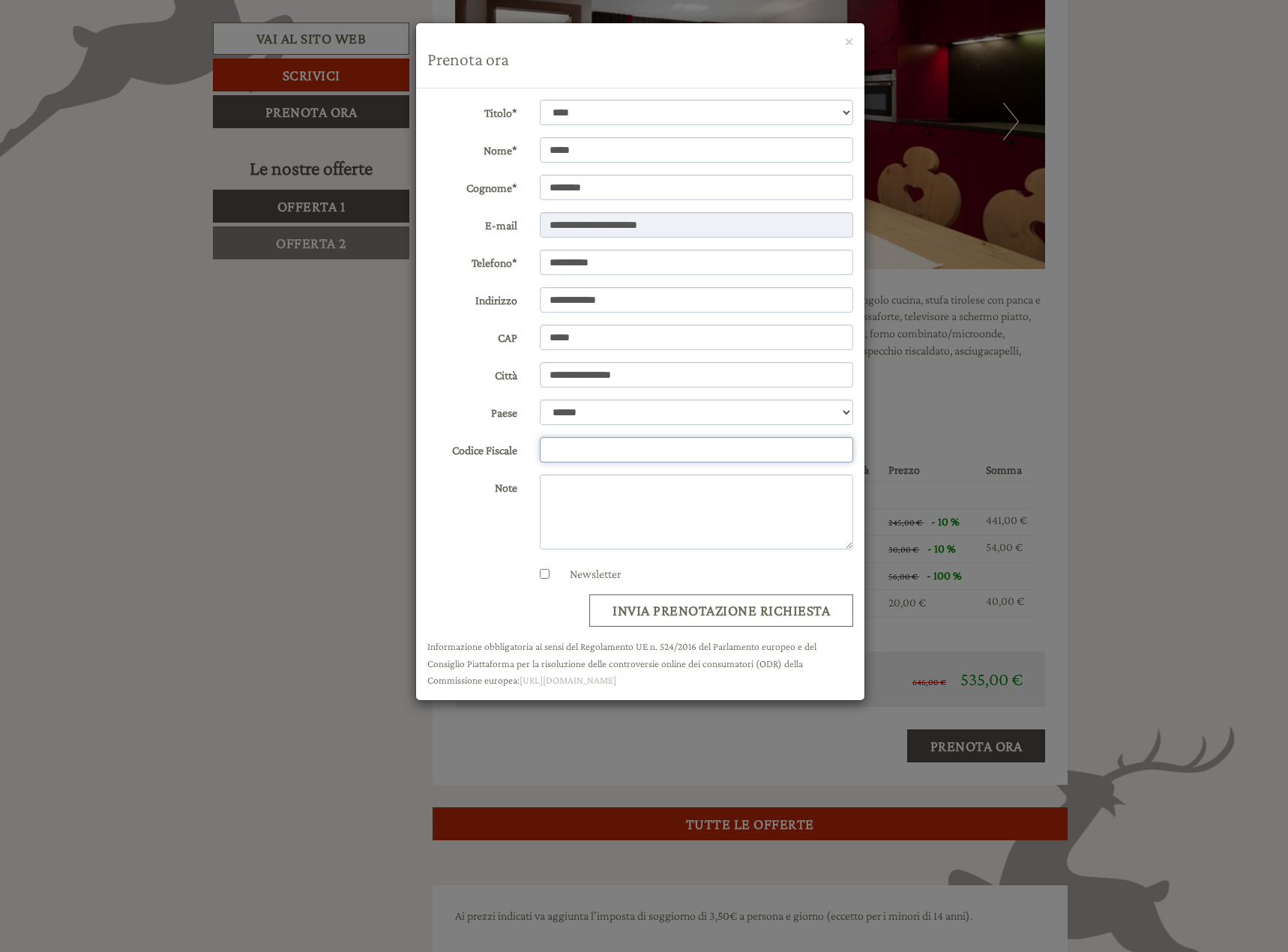
click at [588, 451] on input "Codice Fiscale" at bounding box center [696, 449] width 314 height 25
type input "**********"
click at [612, 490] on textarea "Note" at bounding box center [696, 511] width 314 height 75
click at [778, 519] on textarea "**********" at bounding box center [696, 511] width 314 height 75
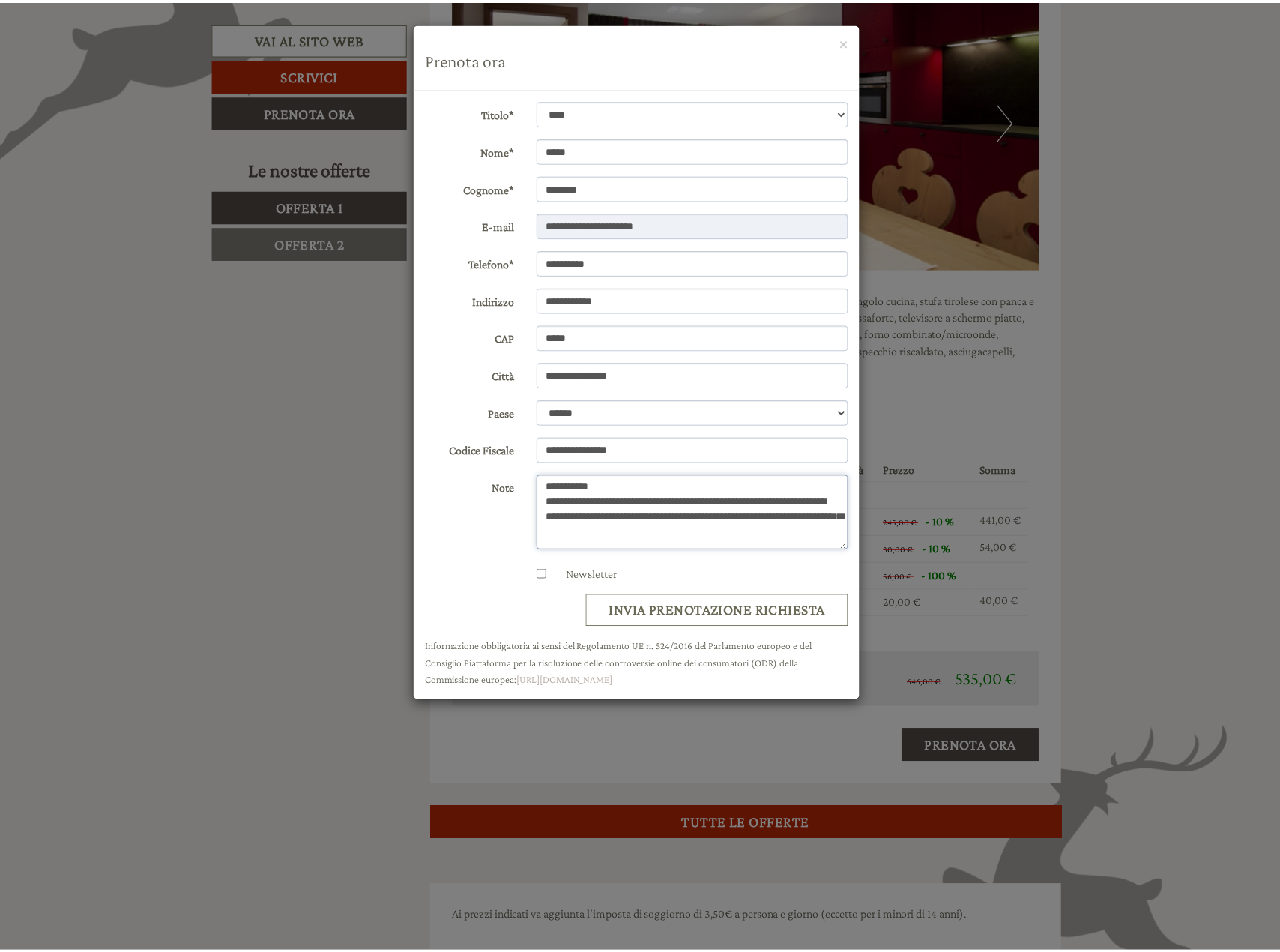
scroll to position [5, 0]
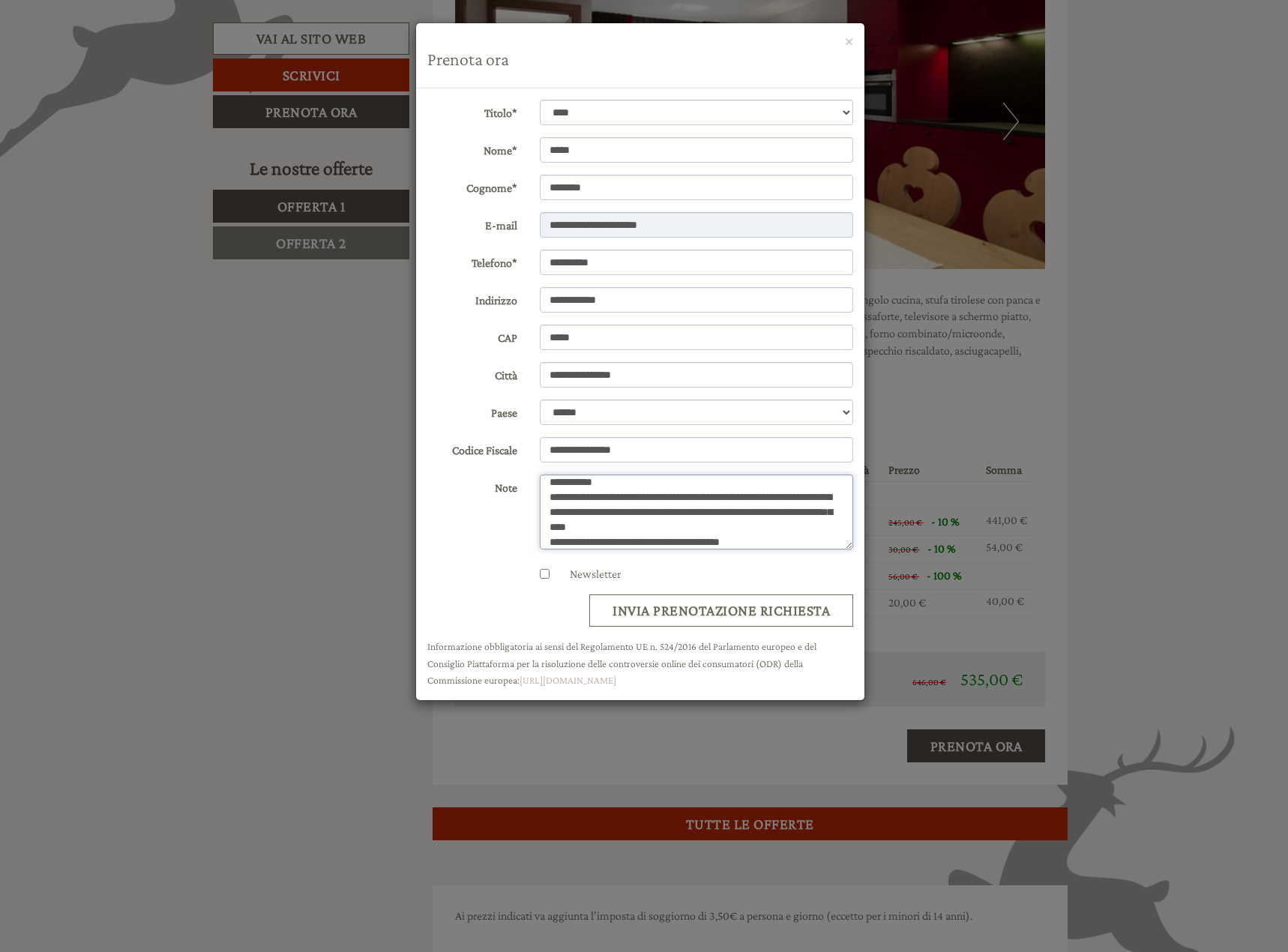
type textarea "**********"
click at [720, 607] on button "invia prenotazione richiesta" at bounding box center [721, 610] width 263 height 32
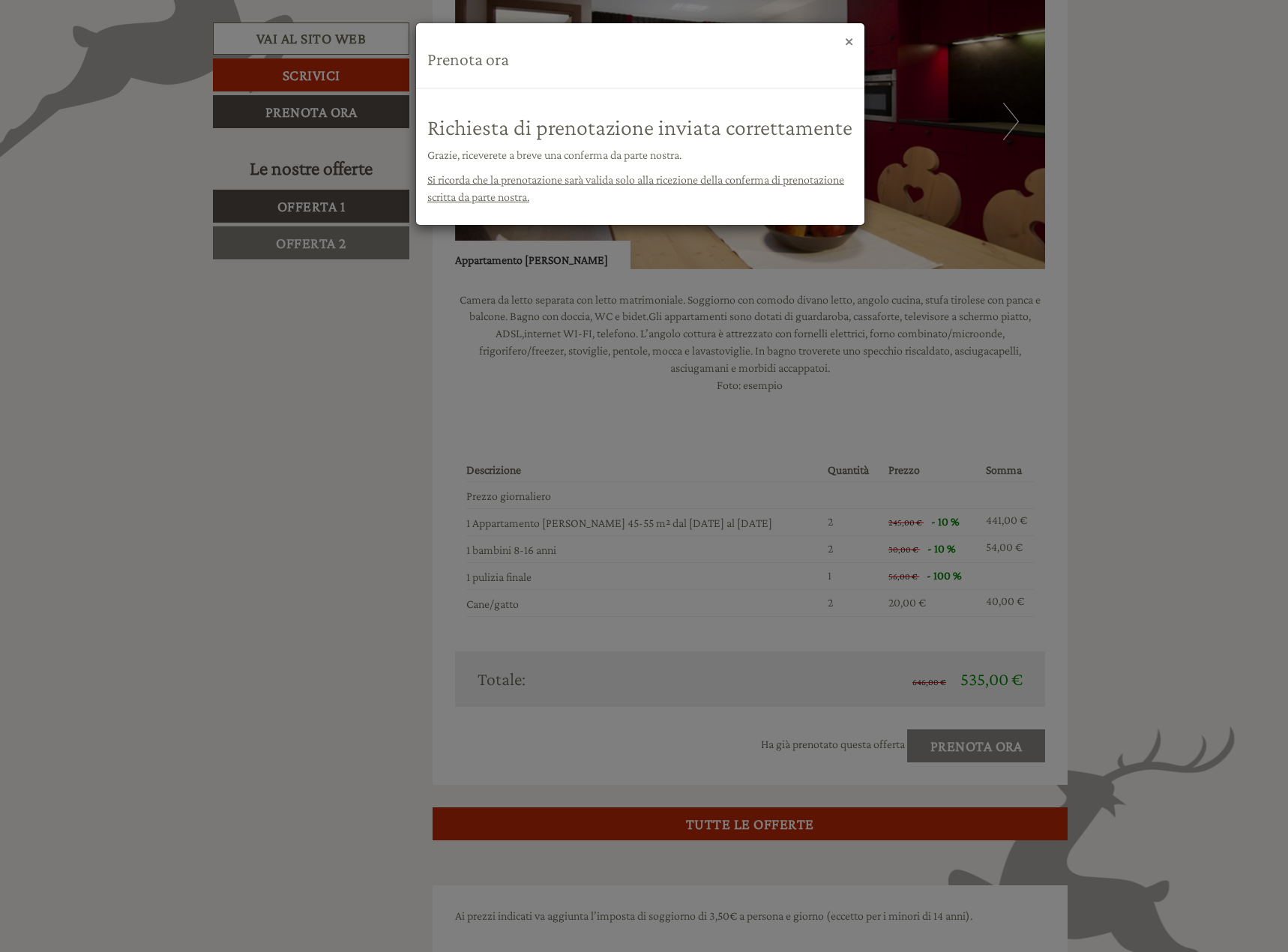
click at [848, 42] on button "×" at bounding box center [848, 41] width 9 height 15
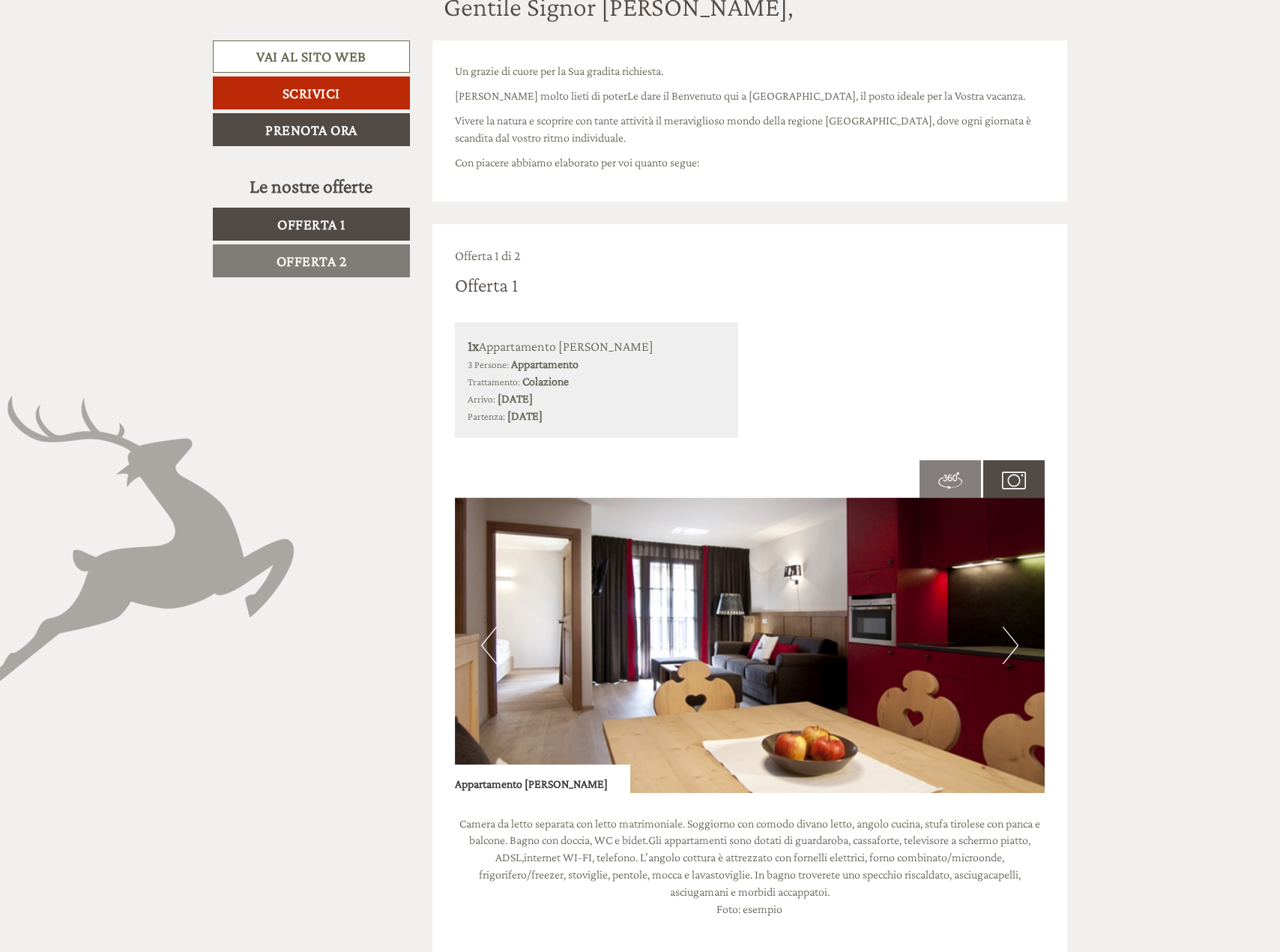
scroll to position [668, 0]
